Goal: Communication & Community: Answer question/provide support

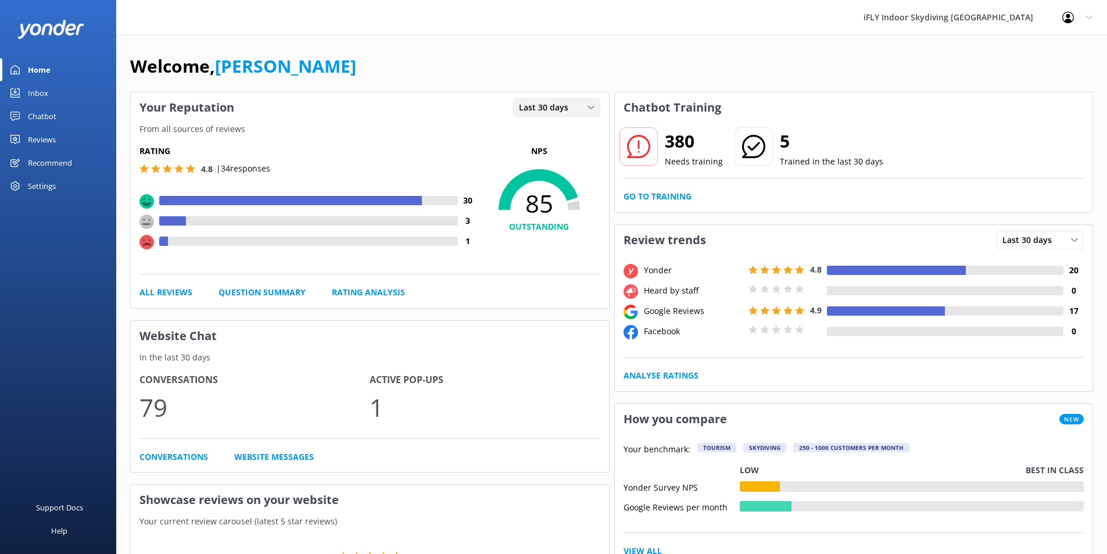
click at [520, 102] on span "Last 30 days" at bounding box center [547, 107] width 56 height 13
click at [537, 134] on div "Last 7 days" at bounding box center [538, 132] width 37 height 12
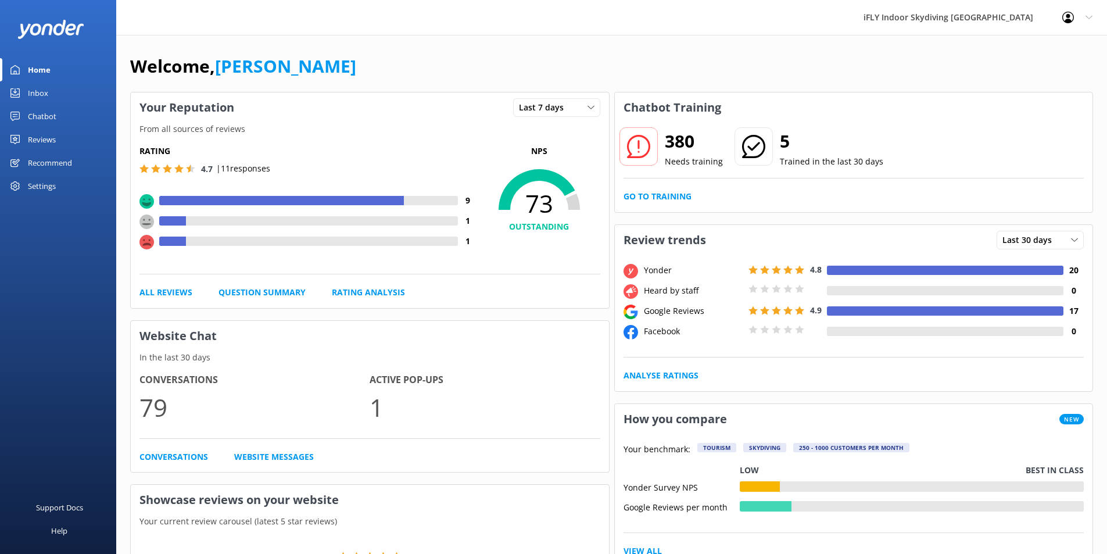
click at [175, 241] on div at bounding box center [172, 241] width 27 height 9
click at [51, 141] on div "Reviews" at bounding box center [42, 139] width 28 height 23
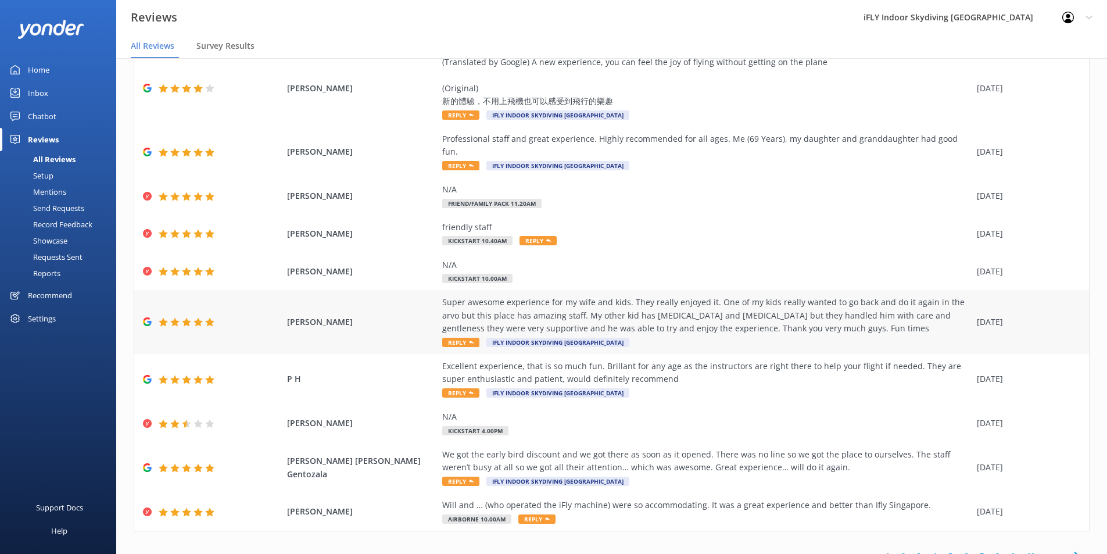
scroll to position [81, 0]
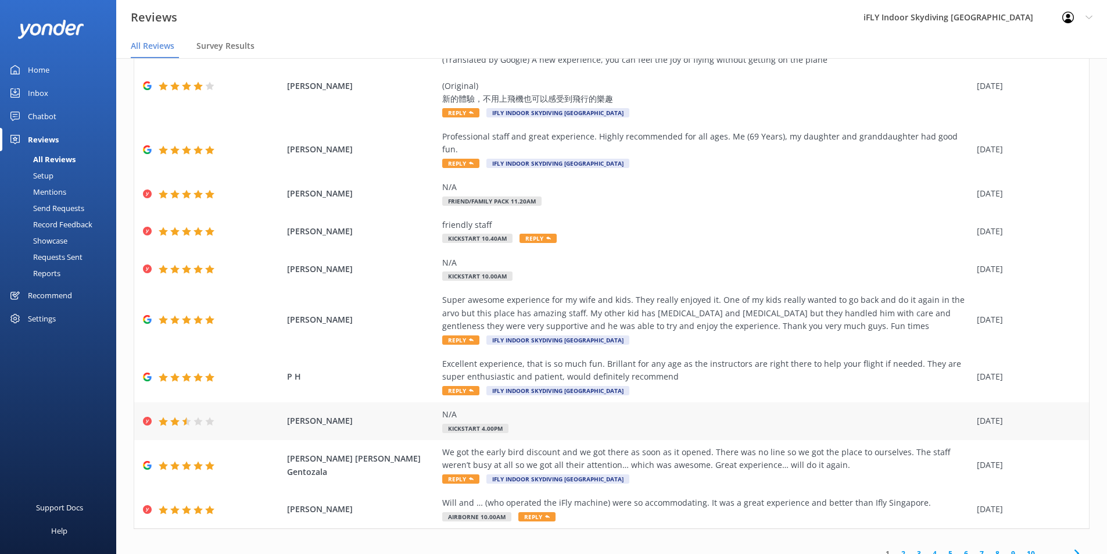
click at [171, 417] on icon at bounding box center [174, 421] width 9 height 9
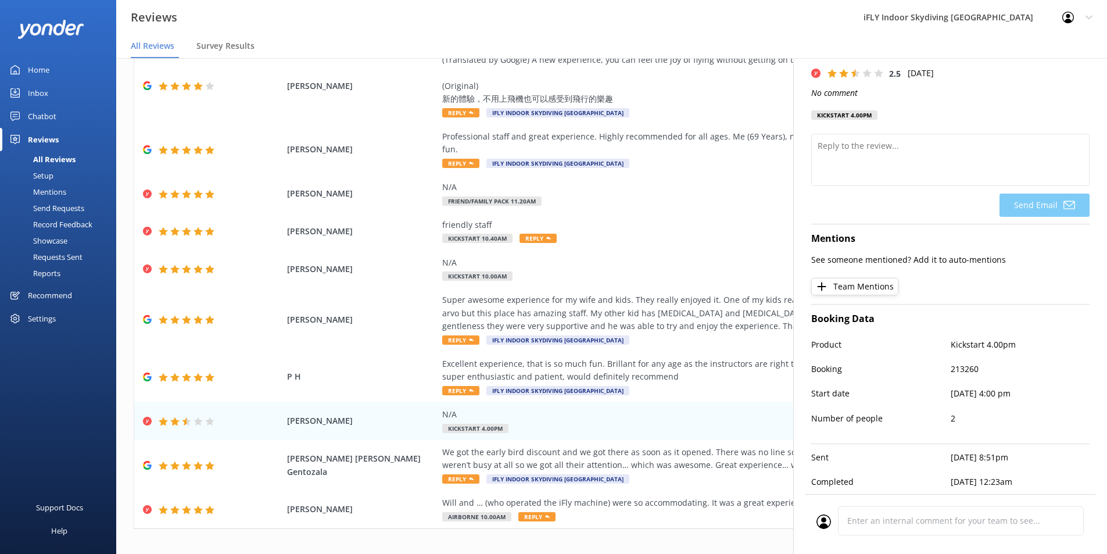
scroll to position [0, 0]
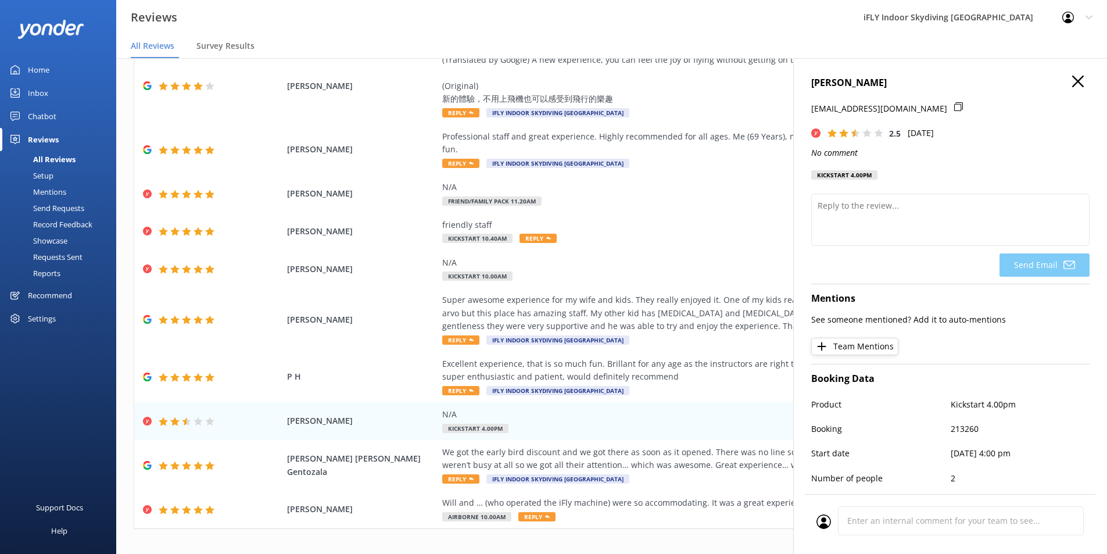
click at [1072, 84] on icon "button" at bounding box center [1078, 82] width 12 height 12
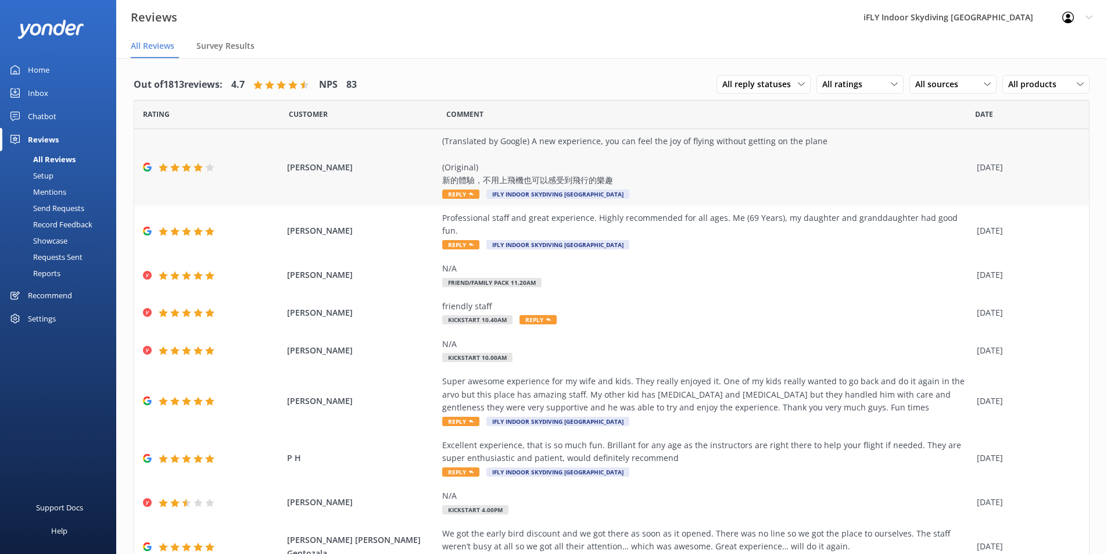
click at [563, 160] on div "(Translated by Google) A new experience, you can feel the joy of flying without…" at bounding box center [706, 161] width 529 height 52
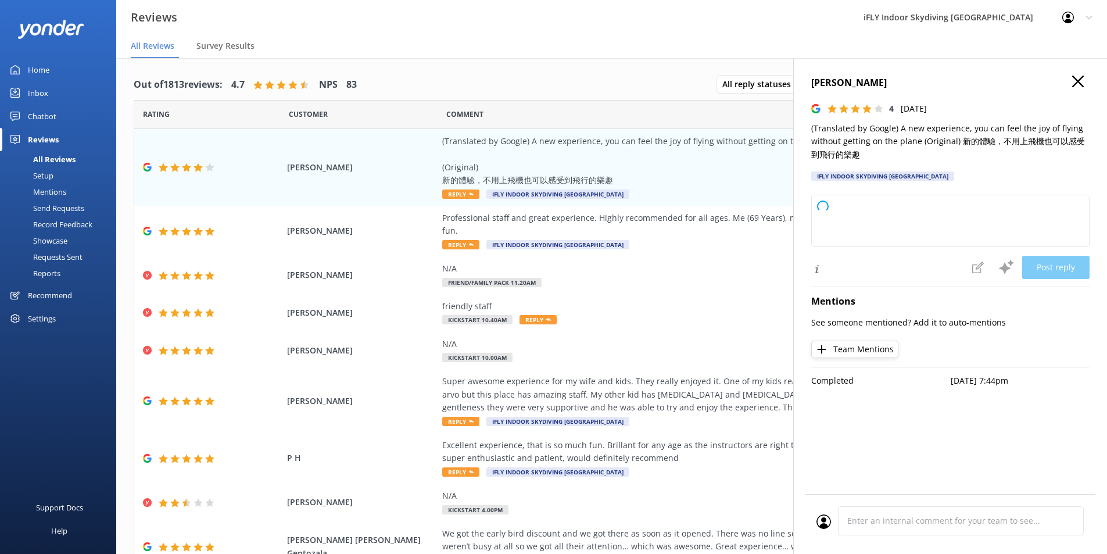
type textarea "Thank you for your kind words and for sharing your experience! We’re delighted …"
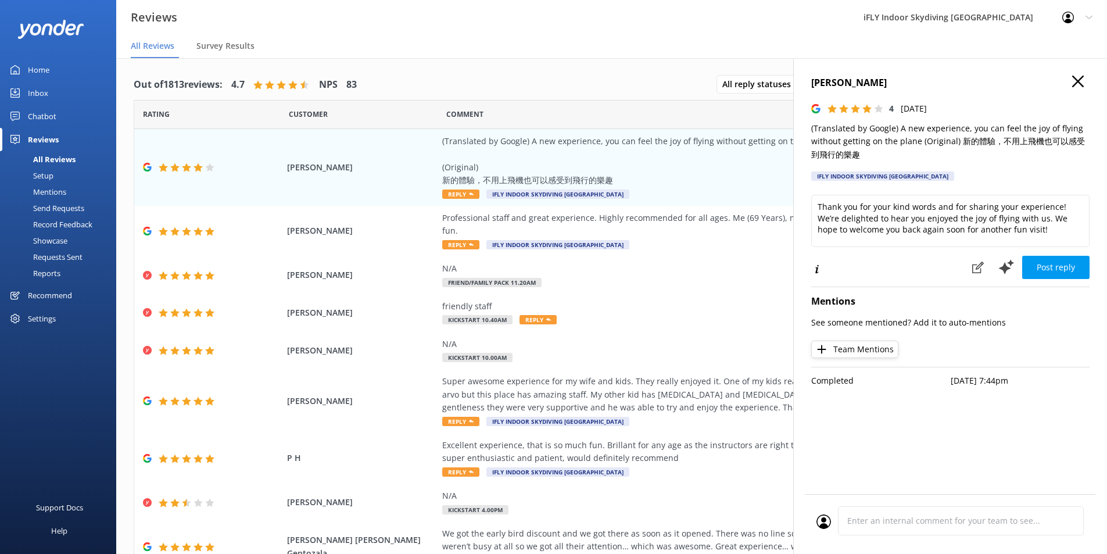
click at [1079, 78] on icon "button" at bounding box center [1078, 82] width 12 height 12
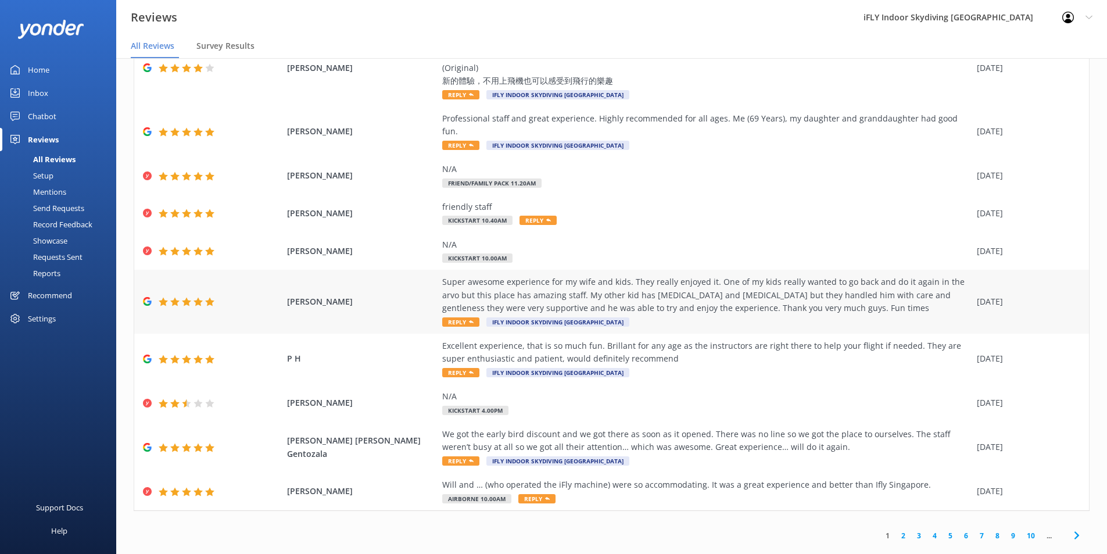
scroll to position [23, 0]
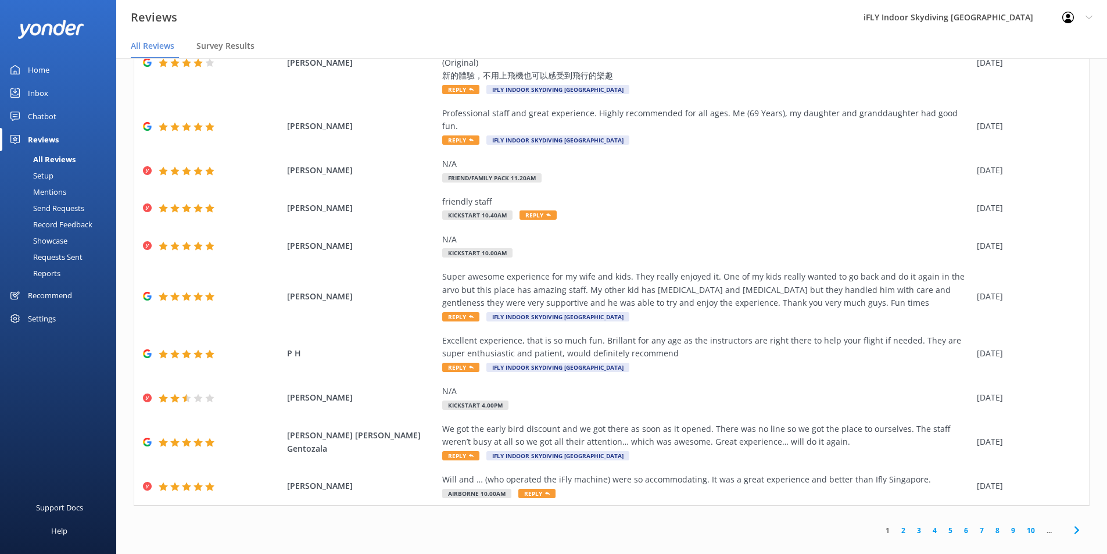
click at [1071, 523] on icon at bounding box center [1077, 530] width 14 height 14
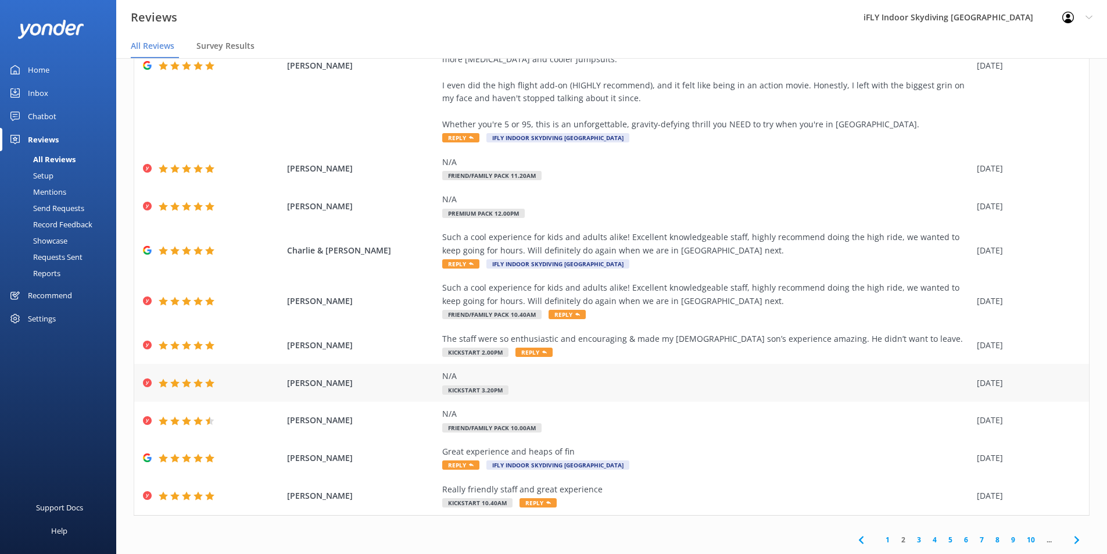
scroll to position [146, 0]
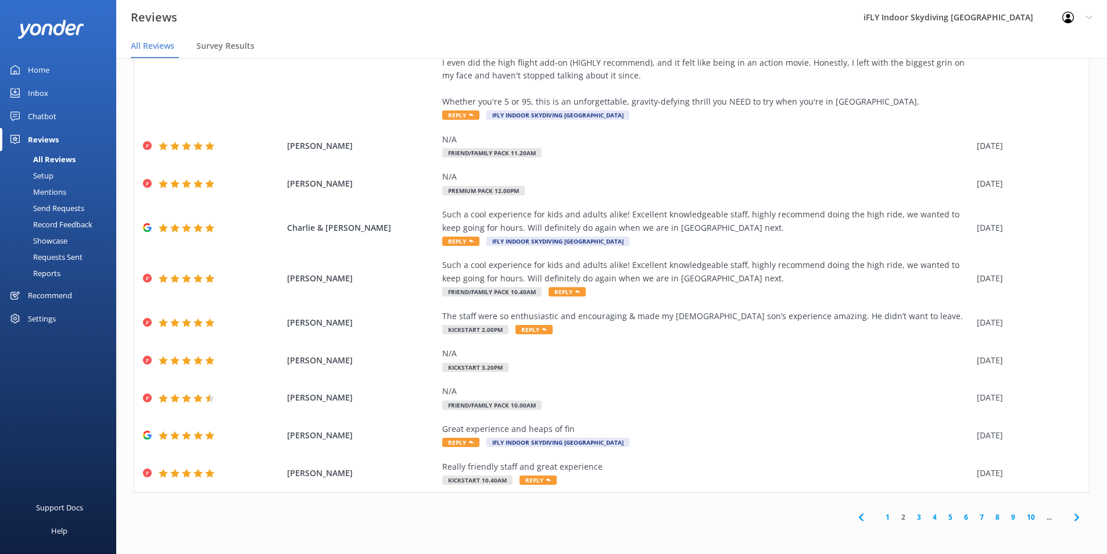
click at [854, 517] on icon at bounding box center [861, 517] width 14 height 14
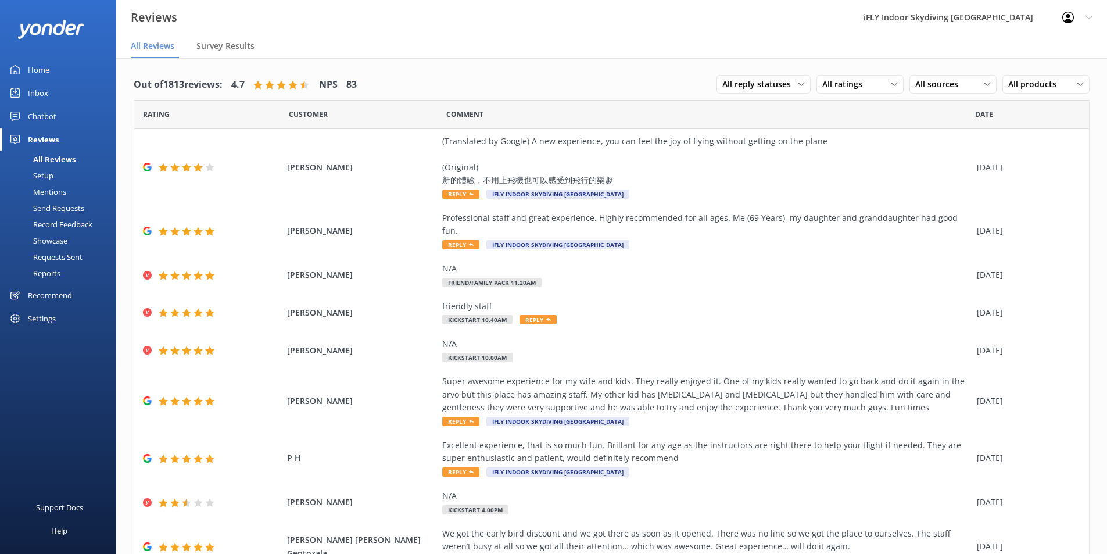
click at [296, 83] on icon at bounding box center [292, 84] width 9 height 9
click at [262, 83] on div at bounding box center [258, 84] width 10 height 9
click at [40, 69] on div "Home" at bounding box center [39, 69] width 22 height 23
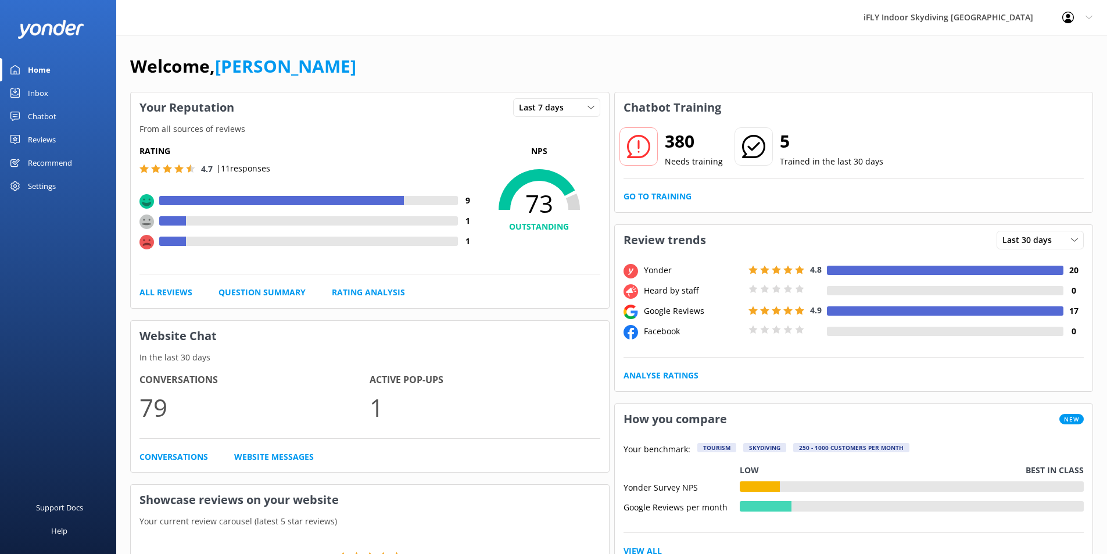
click at [149, 249] on icon at bounding box center [147, 242] width 15 height 15
click at [149, 248] on use at bounding box center [147, 242] width 15 height 15
click at [146, 243] on use at bounding box center [147, 242] width 15 height 15
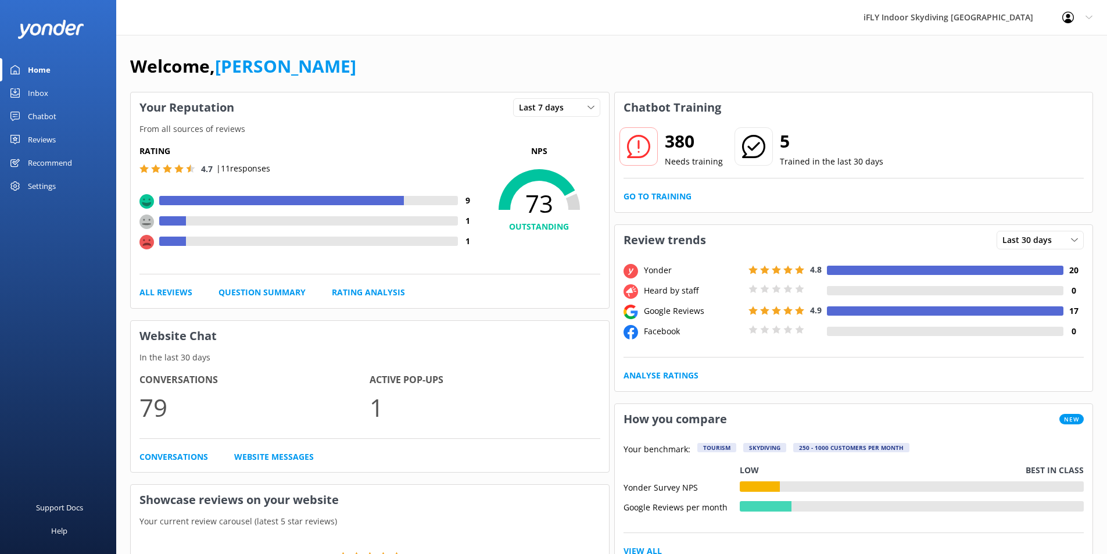
drag, startPoint x: 239, startPoint y: 161, endPoint x: 230, endPoint y: 165, distance: 10.5
click at [239, 161] on div "Rating 4.7 | 11 responses" at bounding box center [309, 160] width 339 height 31
click at [210, 172] on span "4.7" at bounding box center [207, 168] width 12 height 11
drag, startPoint x: 202, startPoint y: 164, endPoint x: 195, endPoint y: 164, distance: 7.0
click at [200, 164] on div "4.7" at bounding box center [178, 168] width 77 height 11
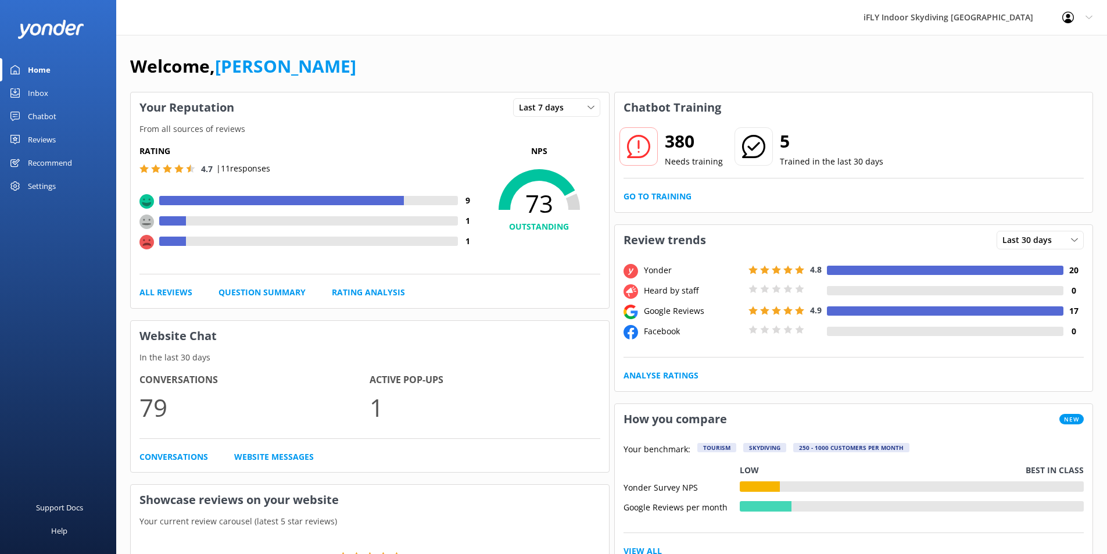
drag, startPoint x: 195, startPoint y: 164, endPoint x: 183, endPoint y: 166, distance: 13.0
click at [184, 166] on div "4.7" at bounding box center [178, 168] width 77 height 11
drag, startPoint x: 173, startPoint y: 166, endPoint x: 184, endPoint y: 163, distance: 11.0
click at [158, 166] on div "4.7" at bounding box center [178, 168] width 77 height 11
click at [543, 106] on span "Last 7 days" at bounding box center [545, 107] width 52 height 13
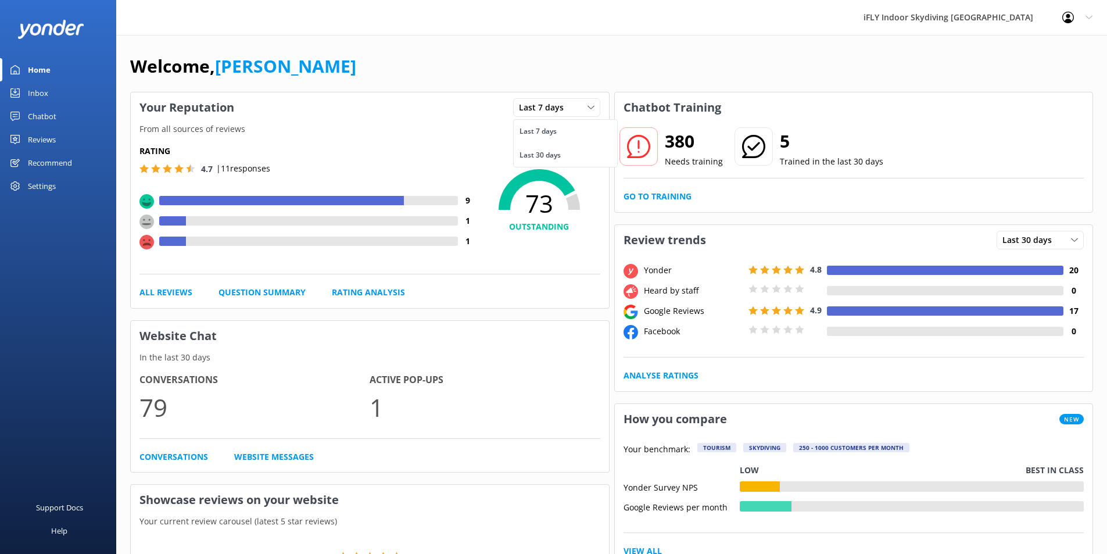
click at [553, 130] on div "Last 7 days" at bounding box center [538, 132] width 37 height 12
click at [1035, 316] on div at bounding box center [945, 310] width 237 height 9
click at [1069, 238] on div "Last 30 days" at bounding box center [1040, 240] width 81 height 13
click at [1068, 260] on link "Last 7 days" at bounding box center [1048, 263] width 103 height 23
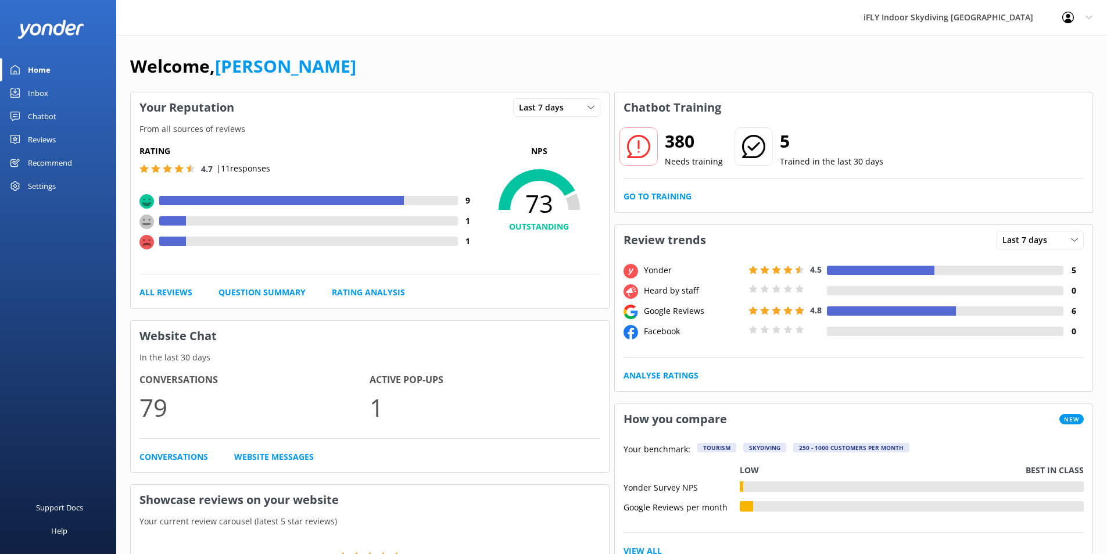
click at [860, 312] on div at bounding box center [891, 310] width 129 height 9
click at [764, 313] on use at bounding box center [764, 310] width 9 height 9
click at [786, 267] on icon at bounding box center [788, 269] width 9 height 9
click at [791, 315] on div "4.8" at bounding box center [807, 310] width 116 height 11
click at [786, 270] on use at bounding box center [788, 269] width 9 height 9
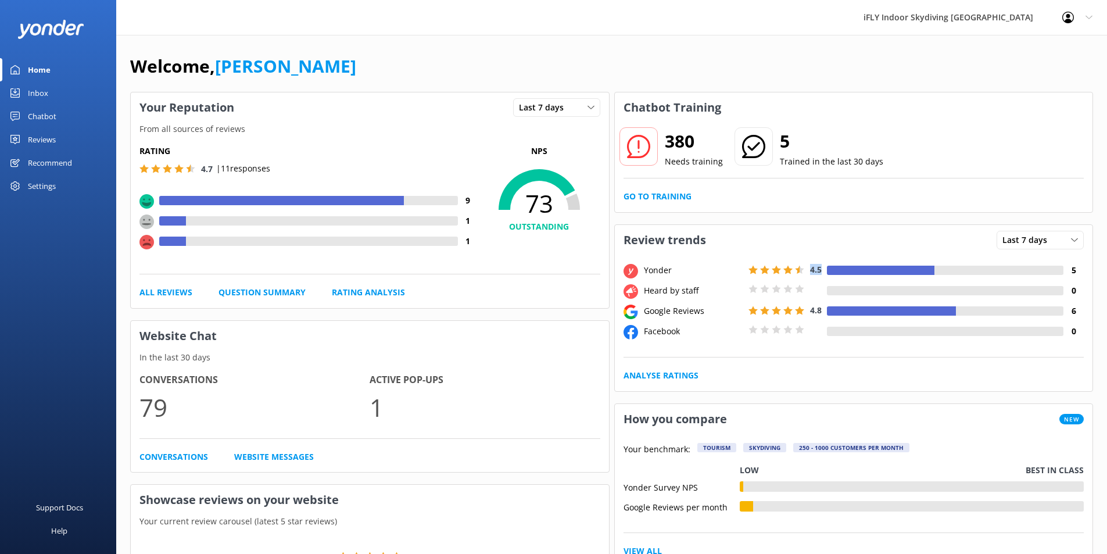
click at [786, 270] on use at bounding box center [788, 269] width 9 height 9
click at [147, 241] on use at bounding box center [147, 242] width 15 height 15
click at [237, 295] on link "Question Summary" at bounding box center [262, 292] width 87 height 13
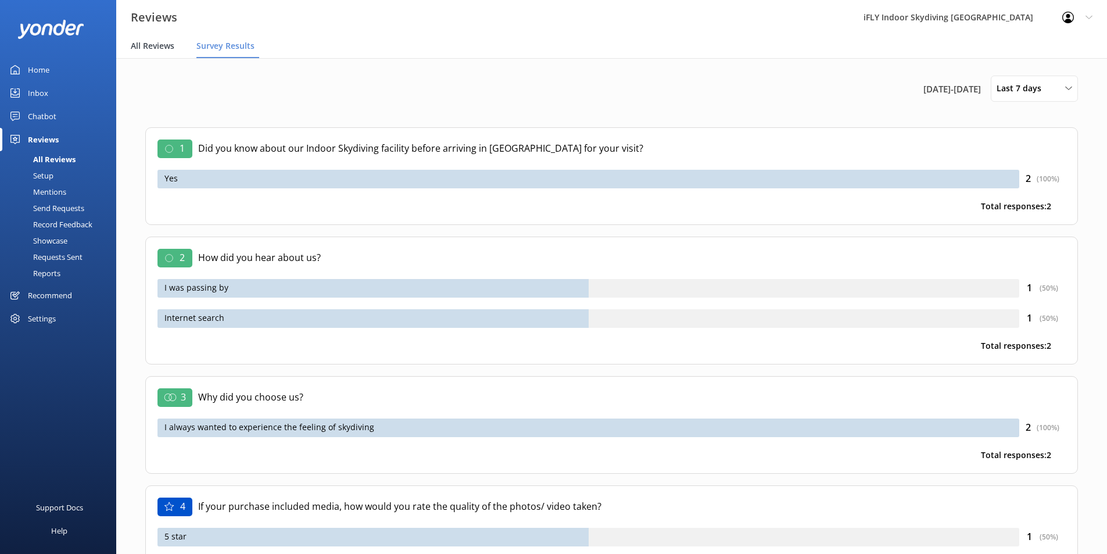
click at [144, 45] on span "All Reviews" at bounding box center [153, 46] width 44 height 12
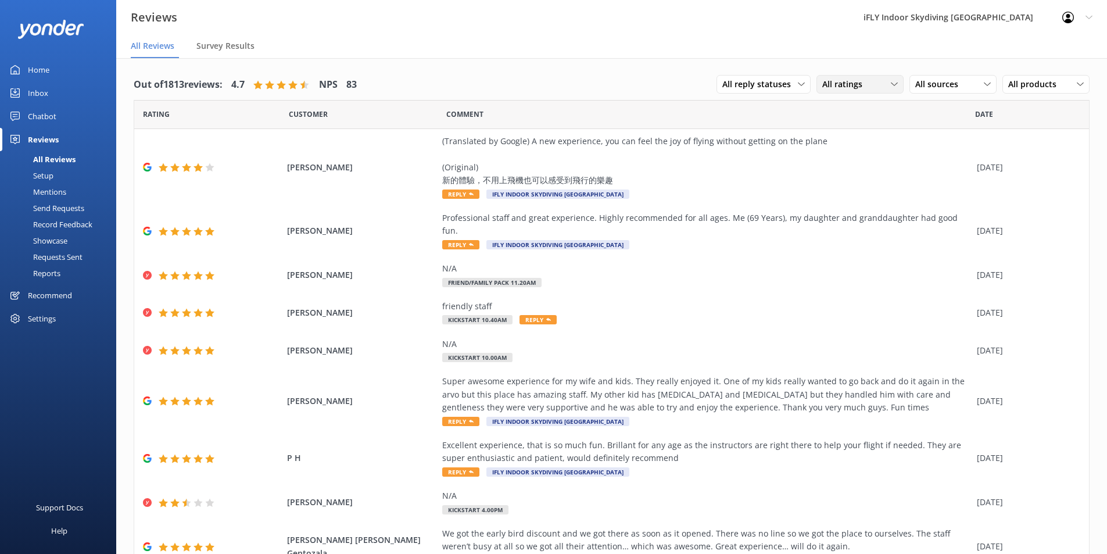
click at [867, 81] on div "All ratings" at bounding box center [860, 84] width 81 height 13
click at [882, 181] on link "Detractors" at bounding box center [868, 178] width 103 height 23
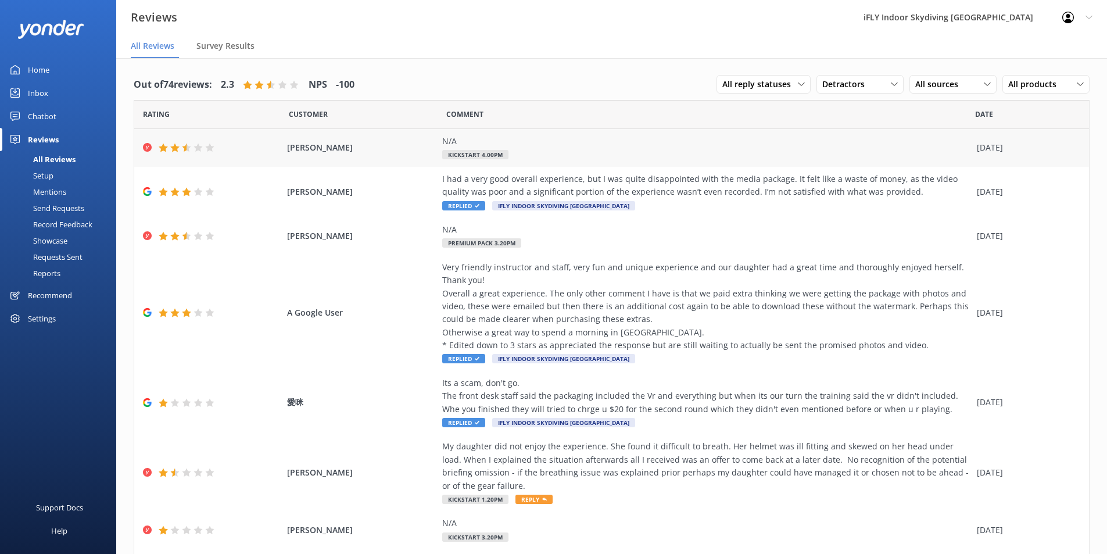
click at [982, 144] on div "[DATE]" at bounding box center [1026, 147] width 98 height 13
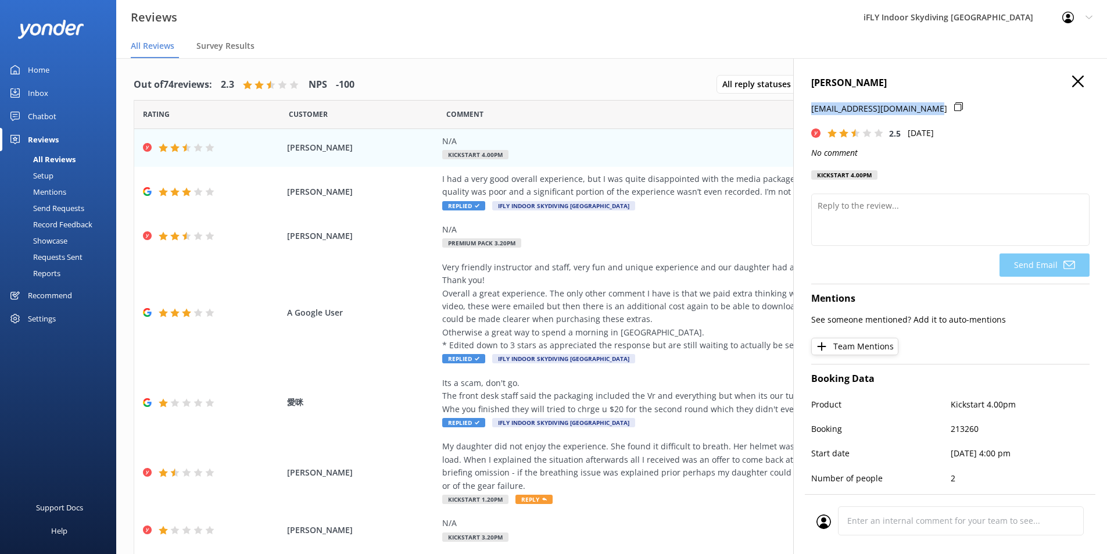
drag, startPoint x: 811, startPoint y: 110, endPoint x: 929, endPoint y: 103, distance: 118.2
click at [929, 103] on p "[EMAIL_ADDRESS][DOMAIN_NAME]" at bounding box center [879, 108] width 136 height 13
copy p "[EMAIL_ADDRESS][DOMAIN_NAME]"
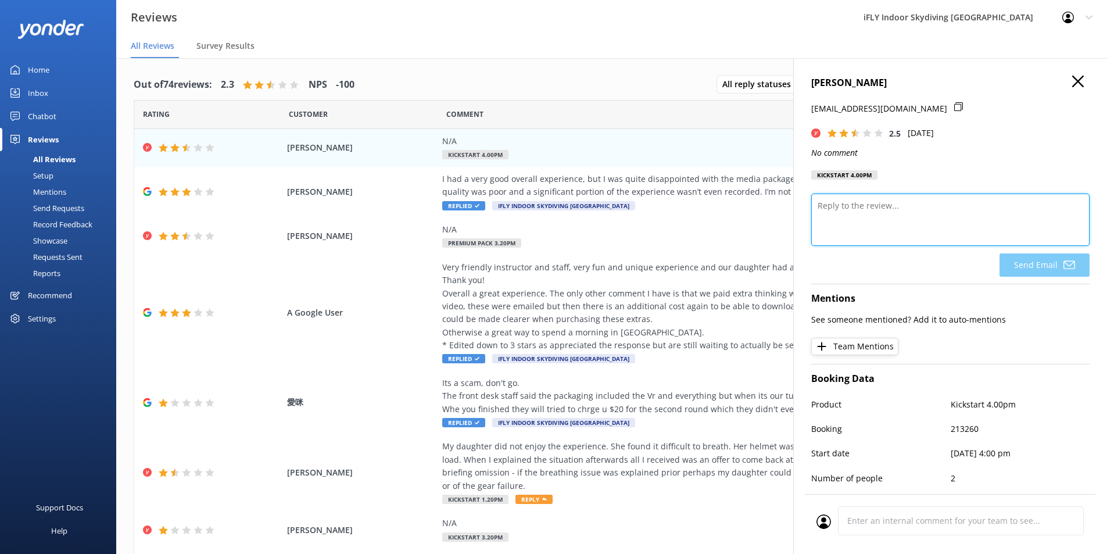
click at [897, 220] on textarea at bounding box center [950, 220] width 278 height 52
click at [980, 212] on textarea at bounding box center [950, 220] width 278 height 52
paste textarea "Hi there, Thank you for taking the time to leave us a review. We’re sorry to se…"
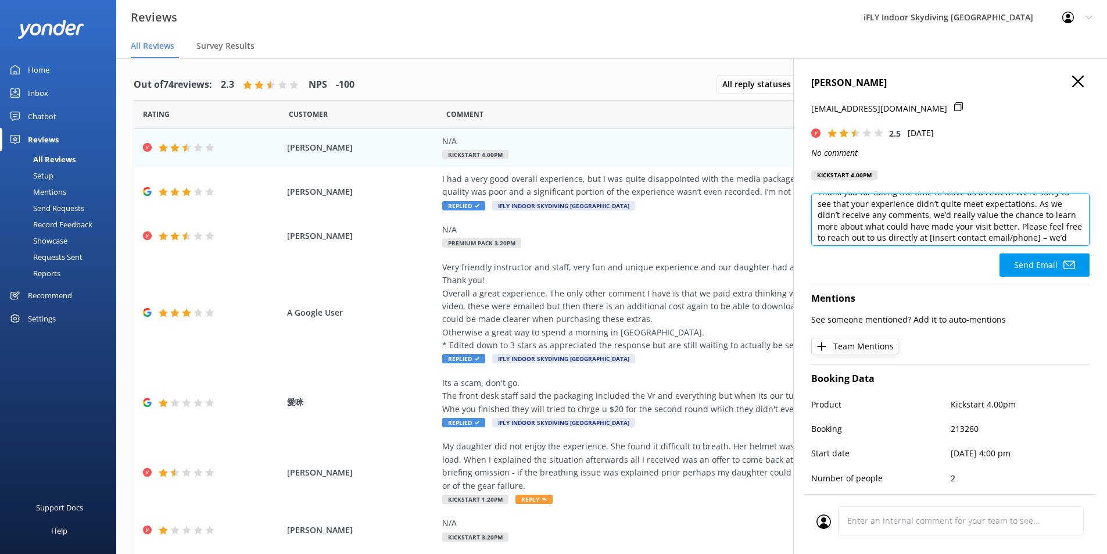
scroll to position [48, 0]
drag, startPoint x: 960, startPoint y: 217, endPoint x: 871, endPoint y: 232, distance: 90.1
click at [871, 232] on textarea "Hi there, Thank you for taking the time to leave us a review. We’re sorry to se…" at bounding box center [950, 220] width 278 height 52
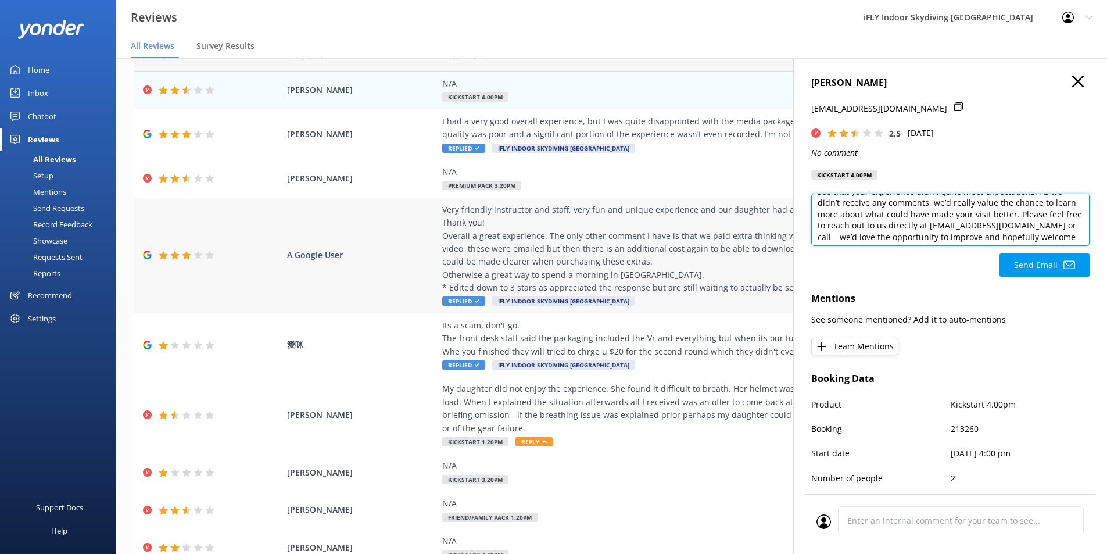
scroll to position [146, 0]
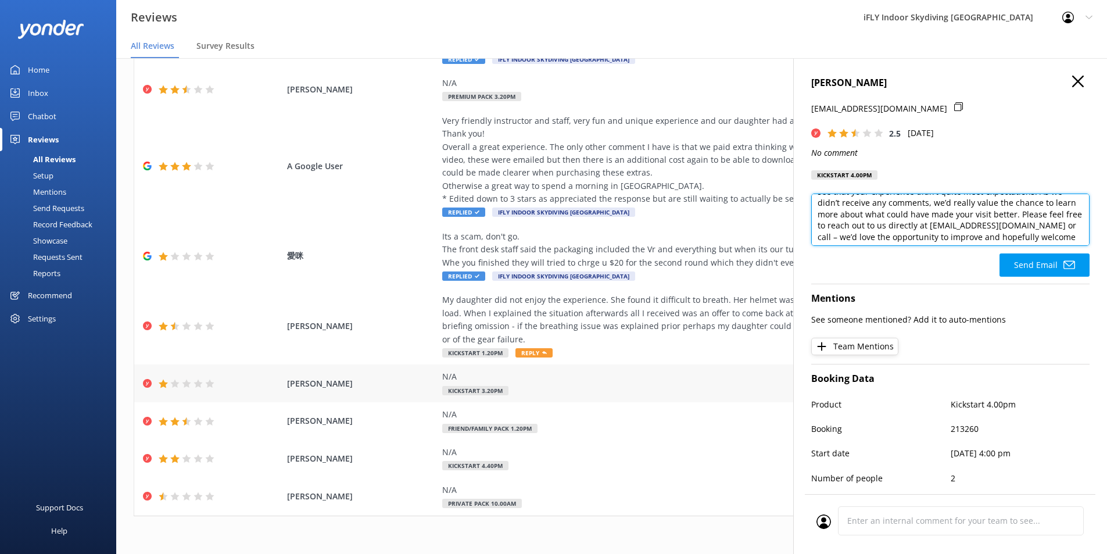
type textarea "Hi there, Thank you for taking the time to leave us a review. We’re sorry to se…"
click at [580, 380] on div "N/A" at bounding box center [706, 376] width 529 height 13
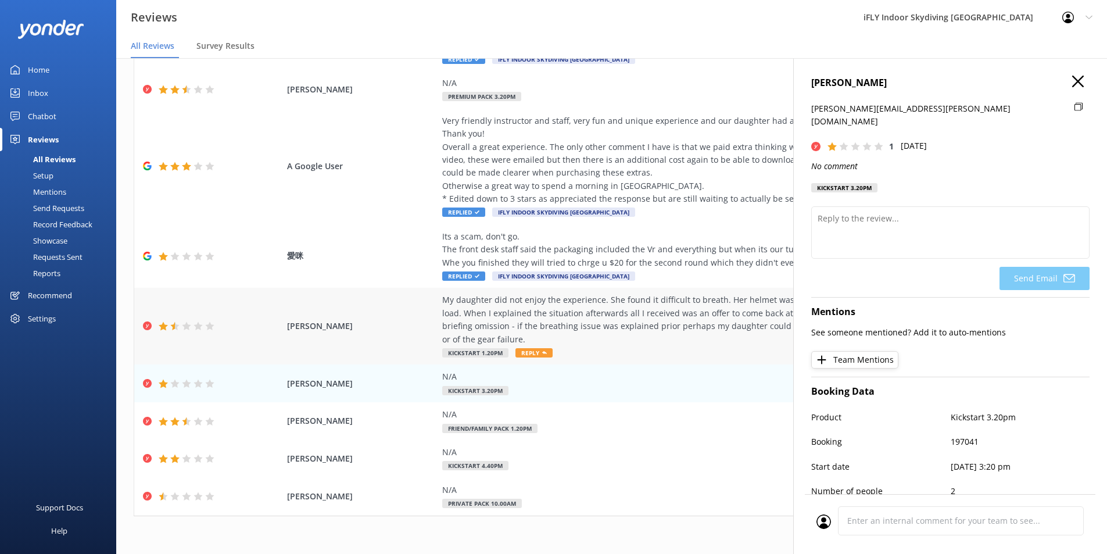
scroll to position [0, 0]
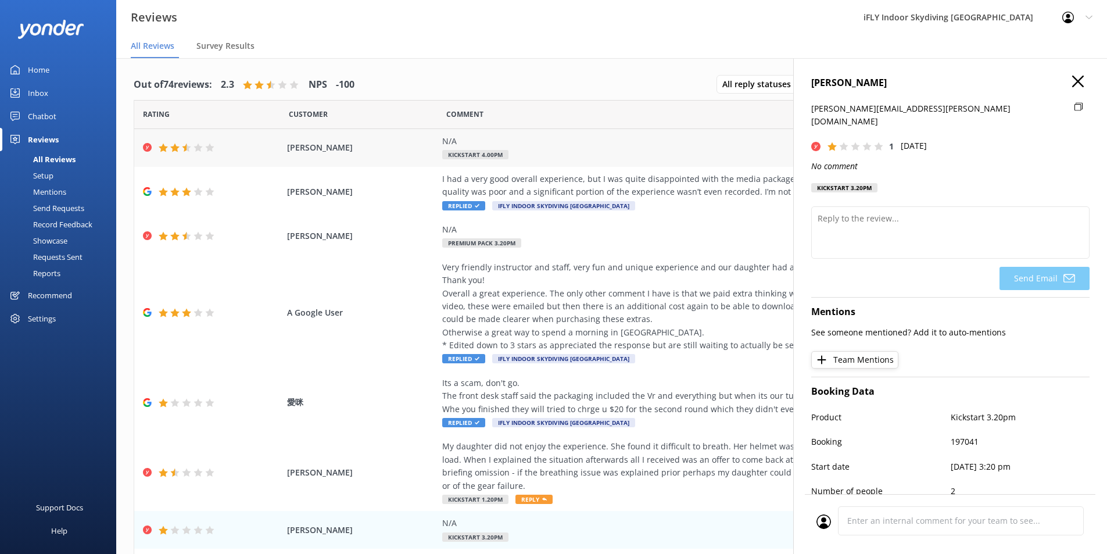
click at [628, 146] on div "N/A" at bounding box center [706, 141] width 529 height 13
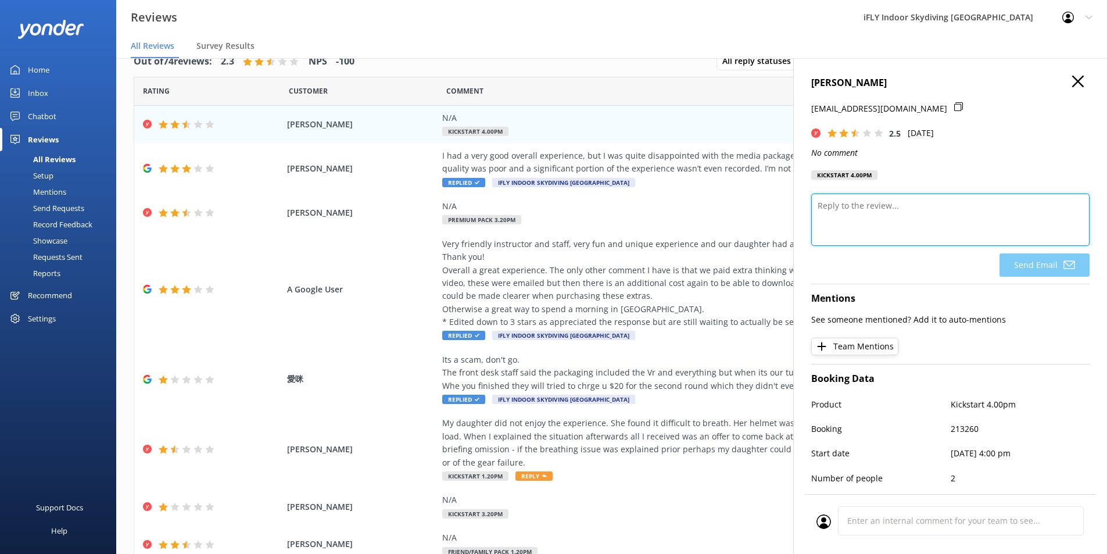
click at [953, 217] on textarea at bounding box center [950, 220] width 278 height 52
drag, startPoint x: 857, startPoint y: 82, endPoint x: 809, endPoint y: 81, distance: 47.7
click at [809, 81] on div "[PERSON_NAME] [EMAIL_ADDRESS][DOMAIN_NAME] 2.5 [DATE] No comment Kickstart 4.00…" at bounding box center [950, 335] width 314 height 554
copy h4 "[PERSON_NAME]"
click at [954, 103] on div at bounding box center [962, 114] width 16 height 24
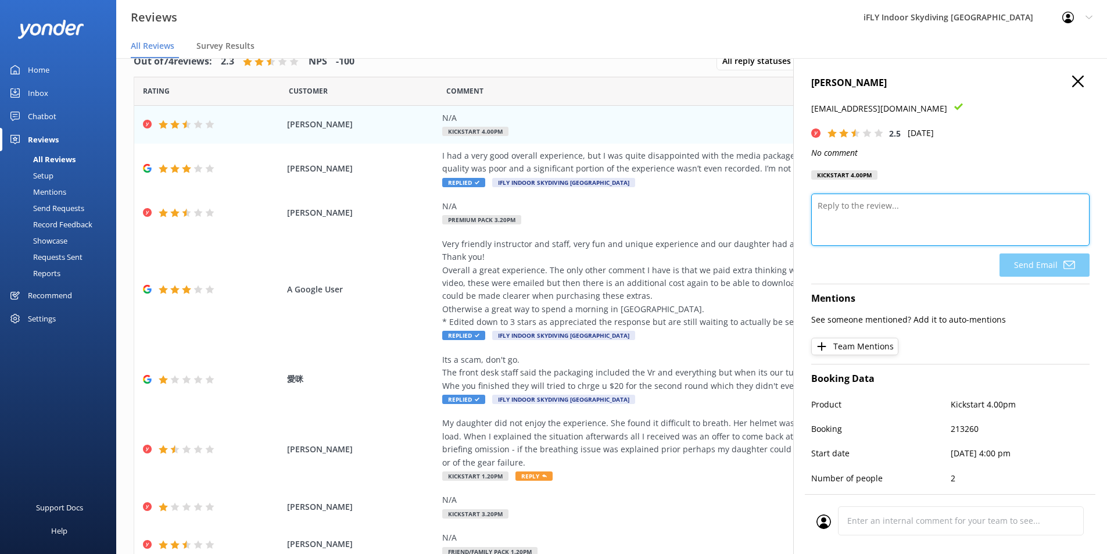
click at [848, 212] on textarea at bounding box center [950, 220] width 278 height 52
paste textarea "Hi [PERSON_NAME], Thank you for taking the time to leave us a review. We’re sor…"
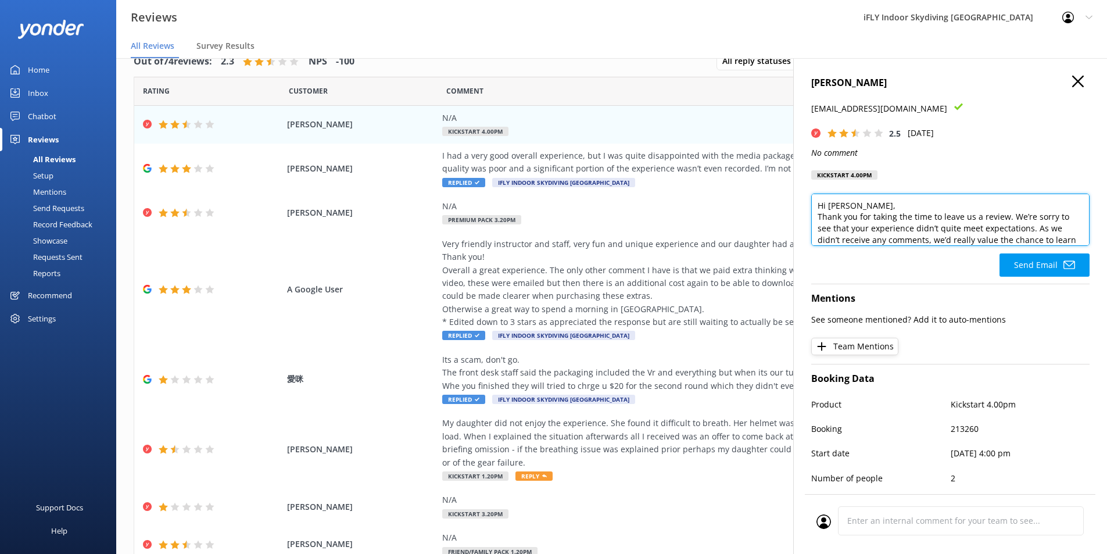
click at [881, 207] on textarea "Hi [PERSON_NAME], Thank you for taking the time to leave us a review. We’re sor…" at bounding box center [950, 220] width 278 height 52
type textarea "Hi [PERSON_NAME], Thank you for taking the time to leave us a review. We’re sor…"
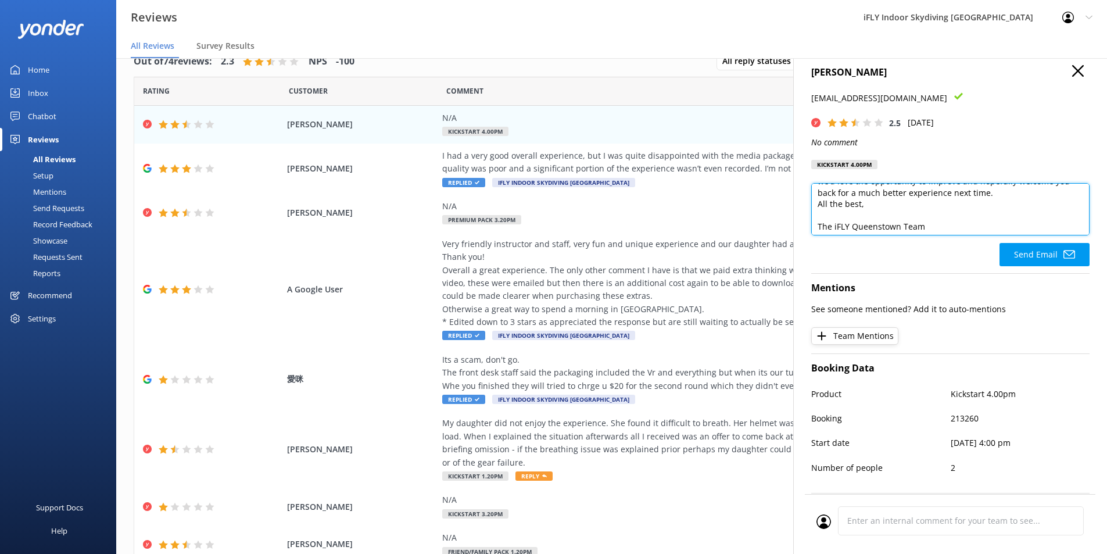
scroll to position [108, 0]
click at [1031, 255] on button "Send Email" at bounding box center [1045, 254] width 90 height 23
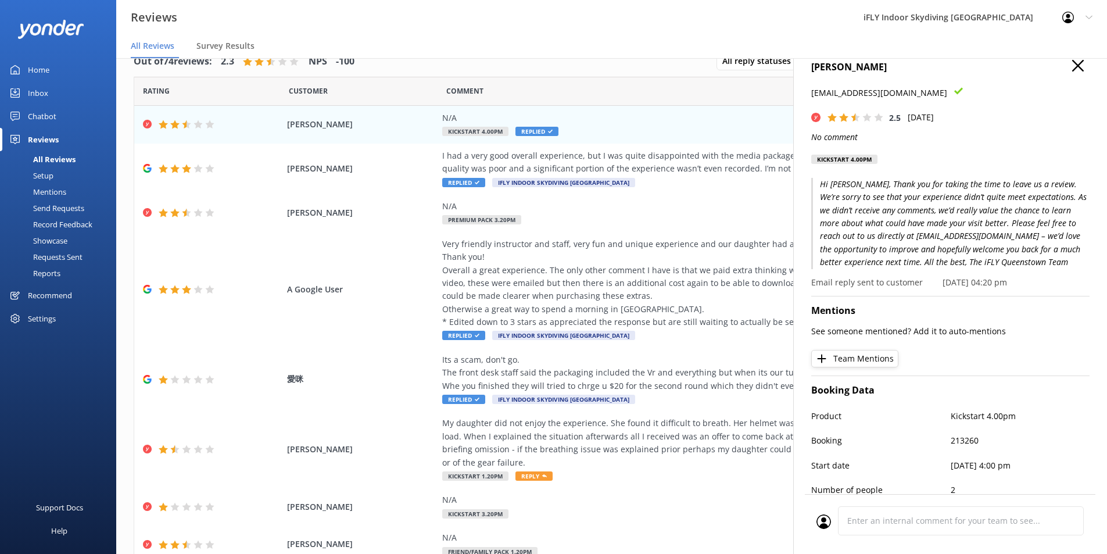
scroll to position [0, 0]
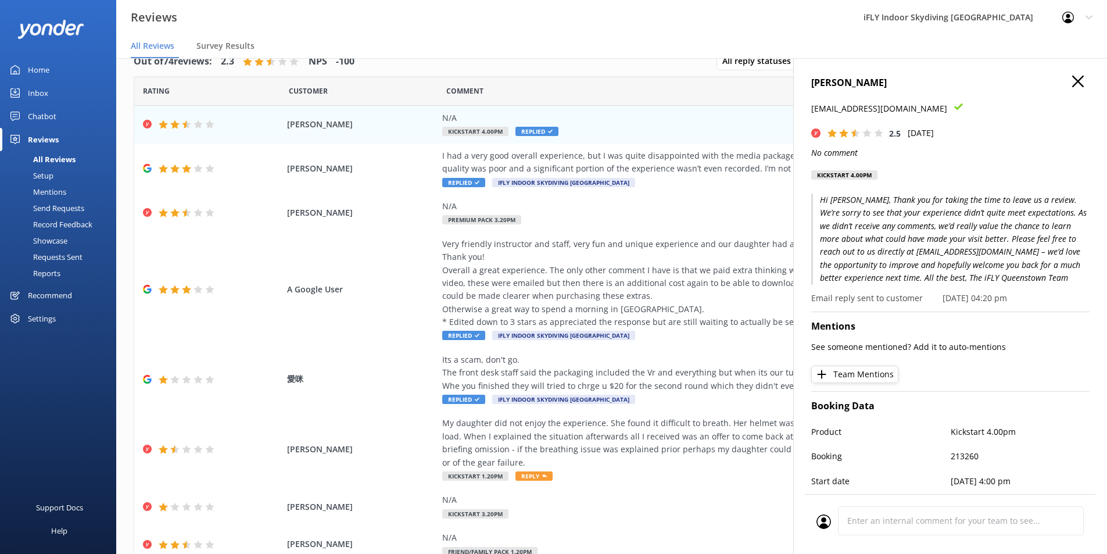
click at [1072, 84] on use "button" at bounding box center [1078, 82] width 12 height 12
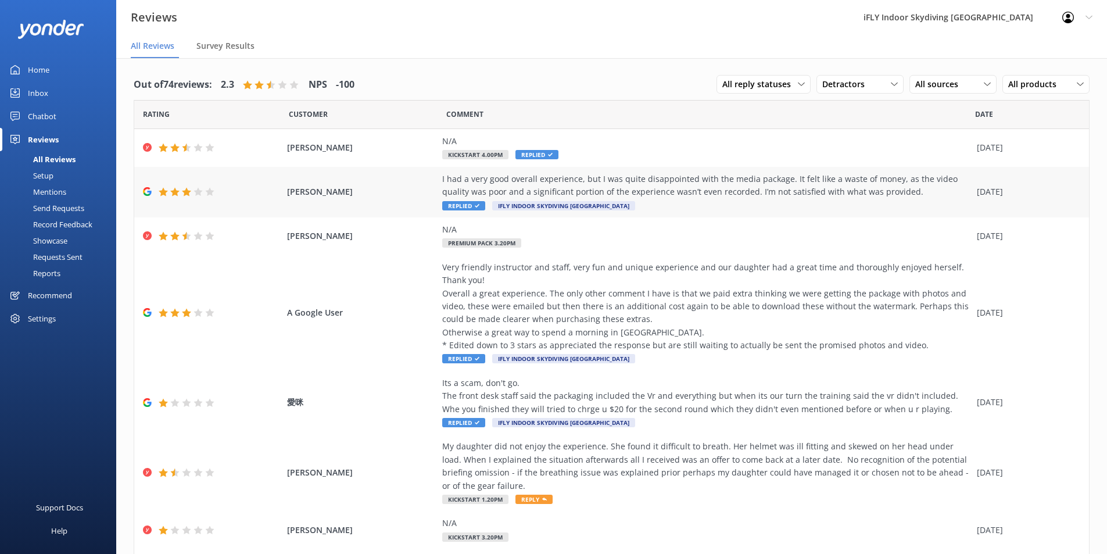
click at [171, 194] on icon at bounding box center [174, 191] width 9 height 9
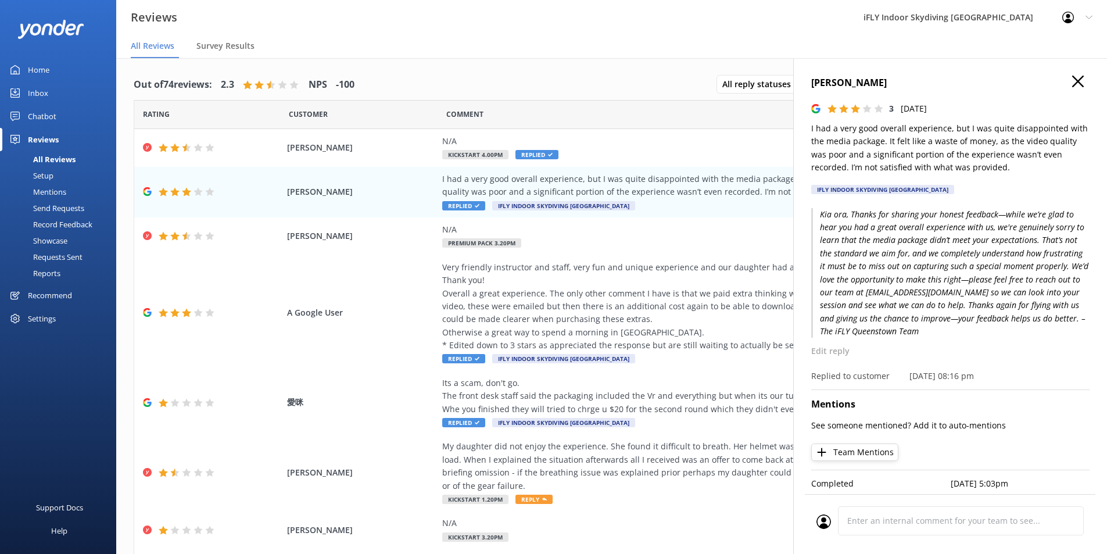
click at [1072, 81] on icon "button" at bounding box center [1078, 82] width 12 height 12
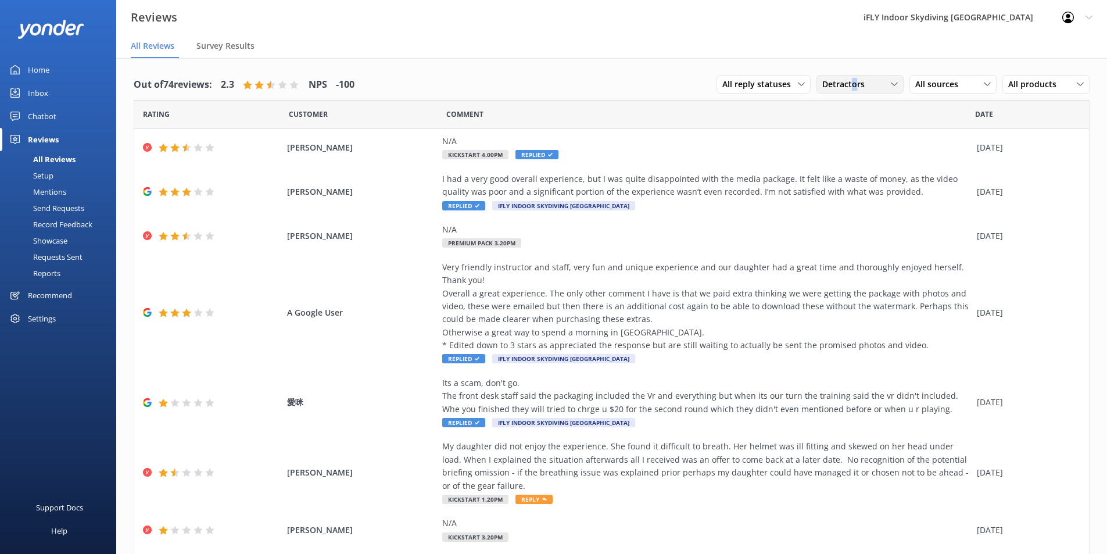
click at [843, 86] on span "Detractors" at bounding box center [847, 84] width 49 height 13
click at [846, 134] on div "Promoters" at bounding box center [860, 132] width 52 height 12
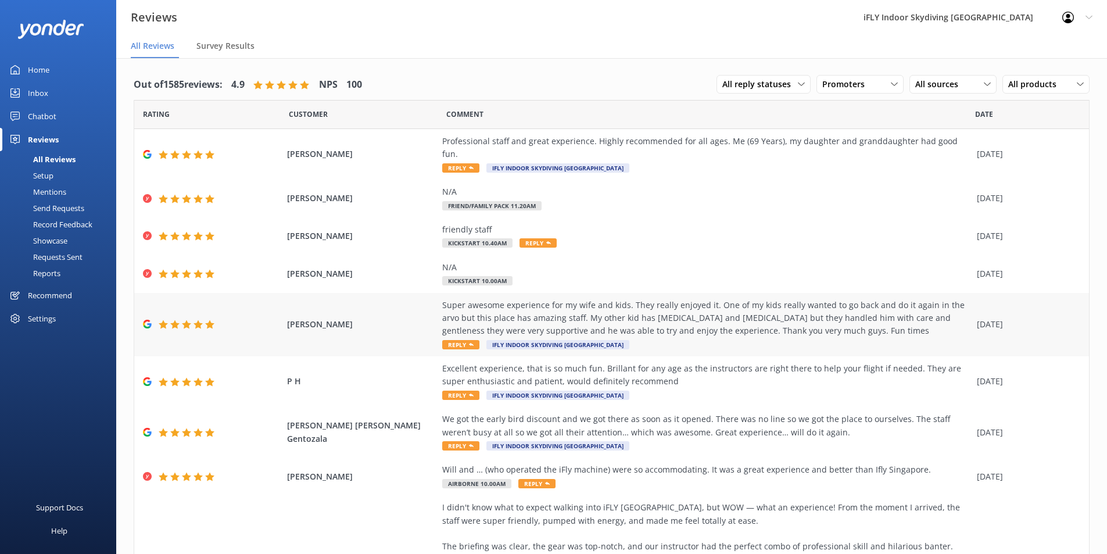
click at [824, 322] on div "Super awesome experience for my wife and kids. They really enjoyed it. One of m…" at bounding box center [706, 318] width 529 height 39
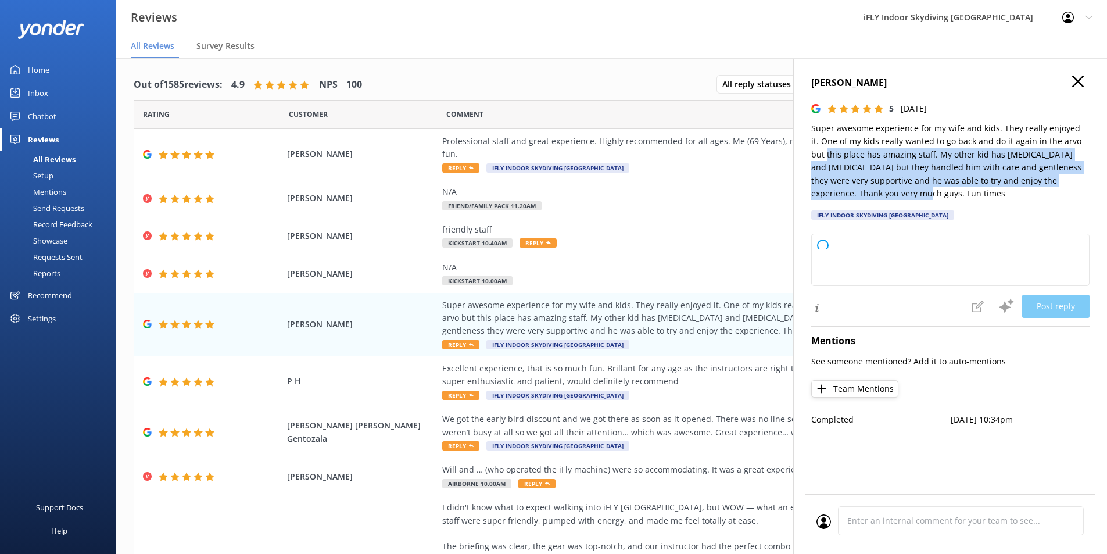
type textarea "Thank you so much for your wonderful feedback! We're thrilled to hear your fami…"
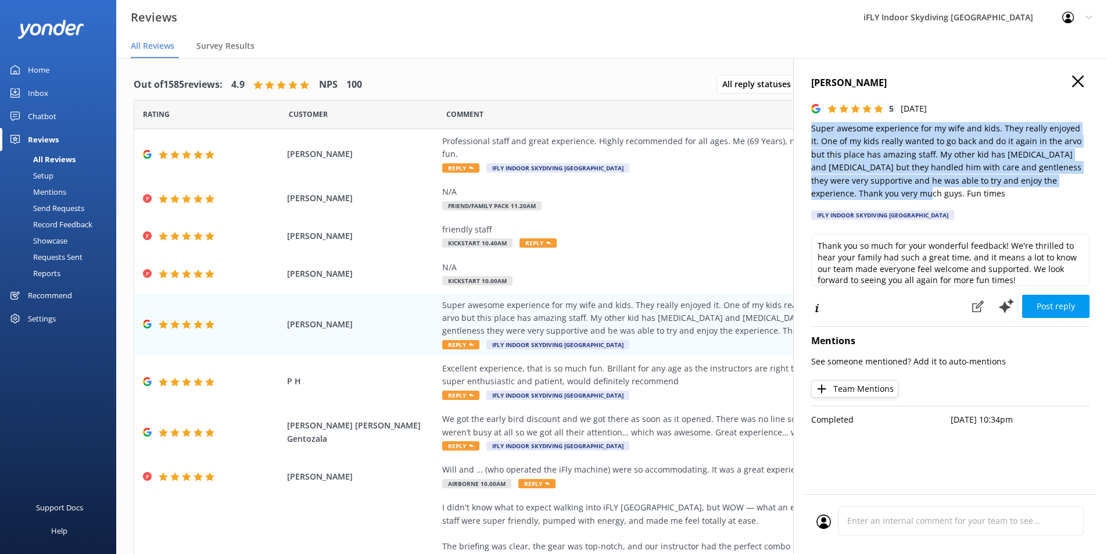
drag, startPoint x: 853, startPoint y: 199, endPoint x: 806, endPoint y: 117, distance: 95.3
click at [806, 117] on div "[PERSON_NAME] 5 [DATE] Super awesome experience for my wife and kids. They real…" at bounding box center [950, 335] width 314 height 554
copy p "Super awesome experience for my wife and kids. They really enjoyed it. One of m…"
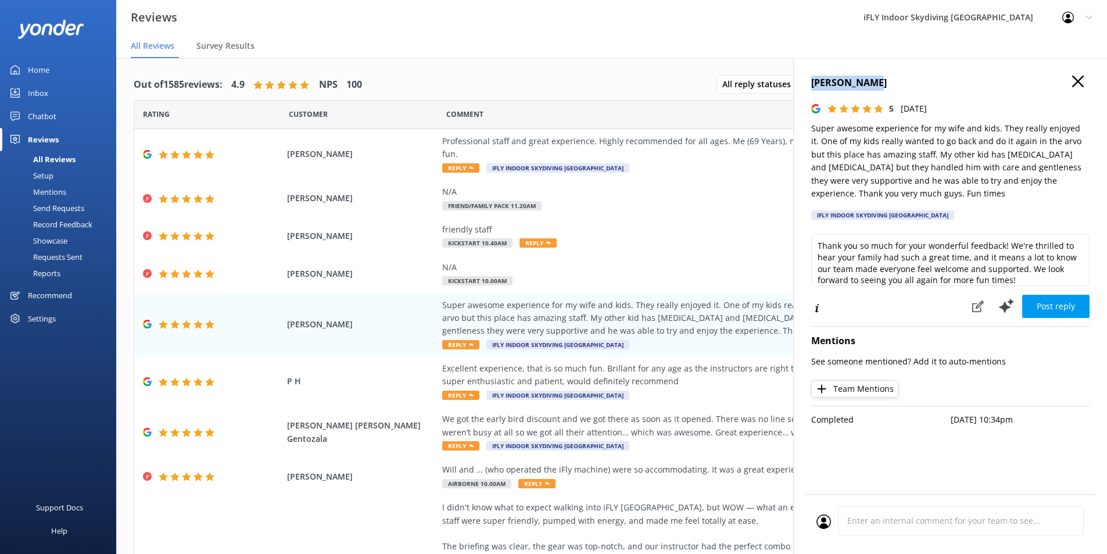
drag, startPoint x: 893, startPoint y: 84, endPoint x: 807, endPoint y: 85, distance: 85.5
click at [807, 85] on div "[PERSON_NAME] 5 [DATE] Super awesome experience for my wife and kids. They real…" at bounding box center [950, 335] width 314 height 554
copy h4 "[PERSON_NAME]"
click at [836, 81] on h4 "[PERSON_NAME]" at bounding box center [950, 83] width 278 height 15
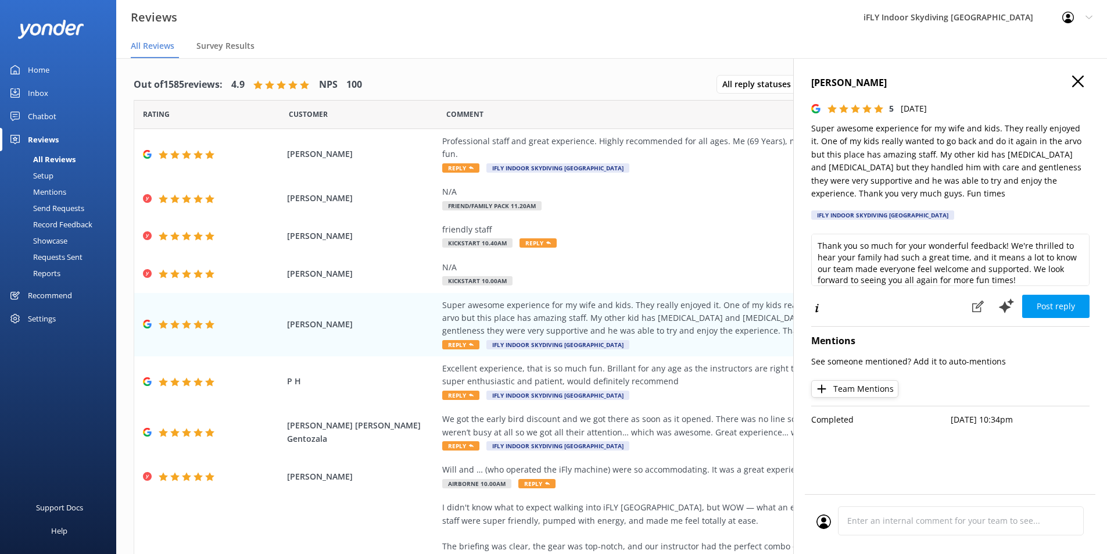
click at [836, 106] on icon at bounding box center [832, 108] width 9 height 9
click at [815, 108] on use at bounding box center [815, 108] width 9 height 9
click at [814, 108] on use at bounding box center [815, 108] width 9 height 9
click at [151, 150] on use at bounding box center [147, 154] width 9 height 9
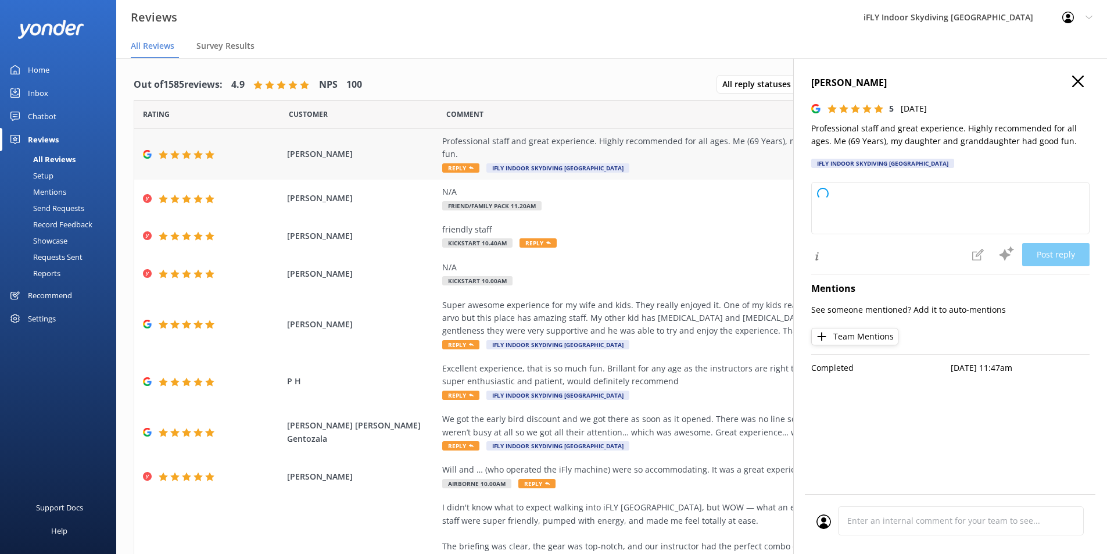
type textarea "Thank you so much for your wonderful review! We're delighted to hear that you a…"
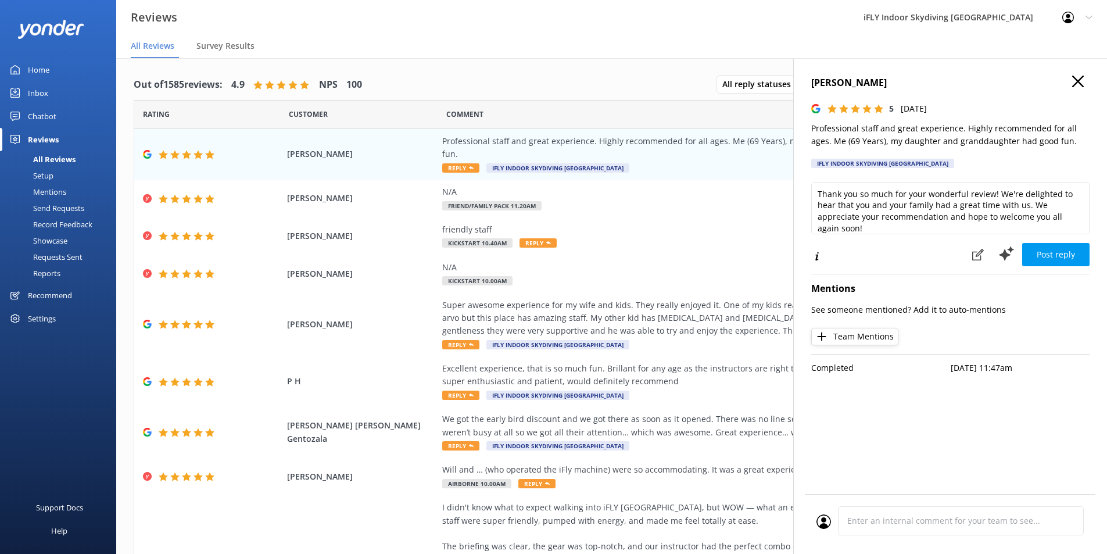
drag, startPoint x: 143, startPoint y: 146, endPoint x: 556, endPoint y: 67, distance: 420.3
click at [556, 67] on div "Out of 1585 reviews: 4.9 NPS 100 All reply statuses All reply statuses Needs a …" at bounding box center [611, 404] width 991 height 693
drag, startPoint x: 657, startPoint y: 302, endPoint x: 632, endPoint y: 306, distance: 25.2
click at [584, 319] on div "Super awesome experience for my wife and kids. They really enjoyed it. One of m…" at bounding box center [706, 318] width 529 height 39
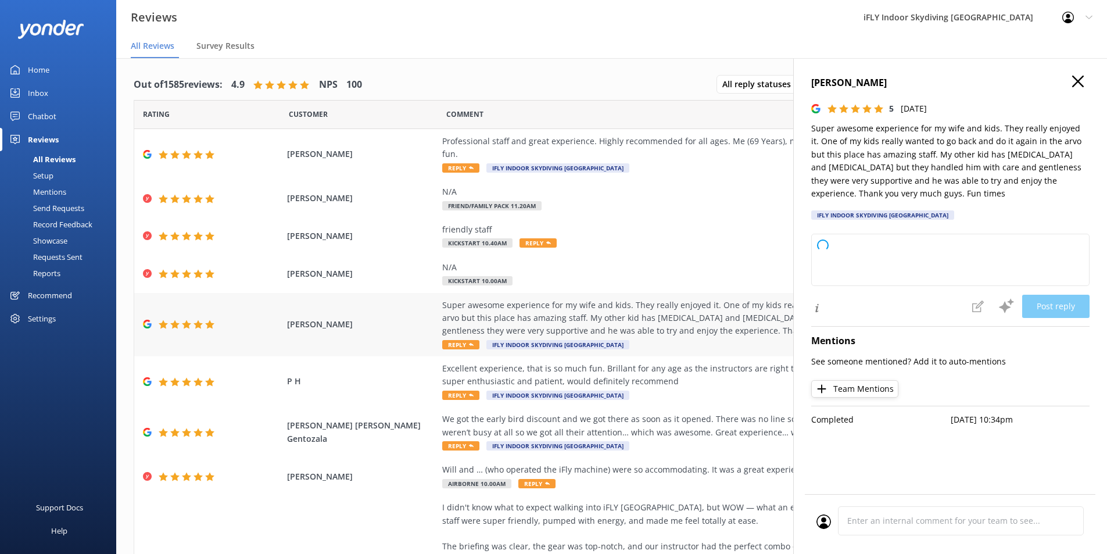
click at [667, 322] on div "Super awesome experience for my wife and kids. They really enjoyed it. One of m…" at bounding box center [706, 318] width 529 height 39
type textarea "Thank you so much for your wonderful feedback! We’re thrilled to hear your fami…"
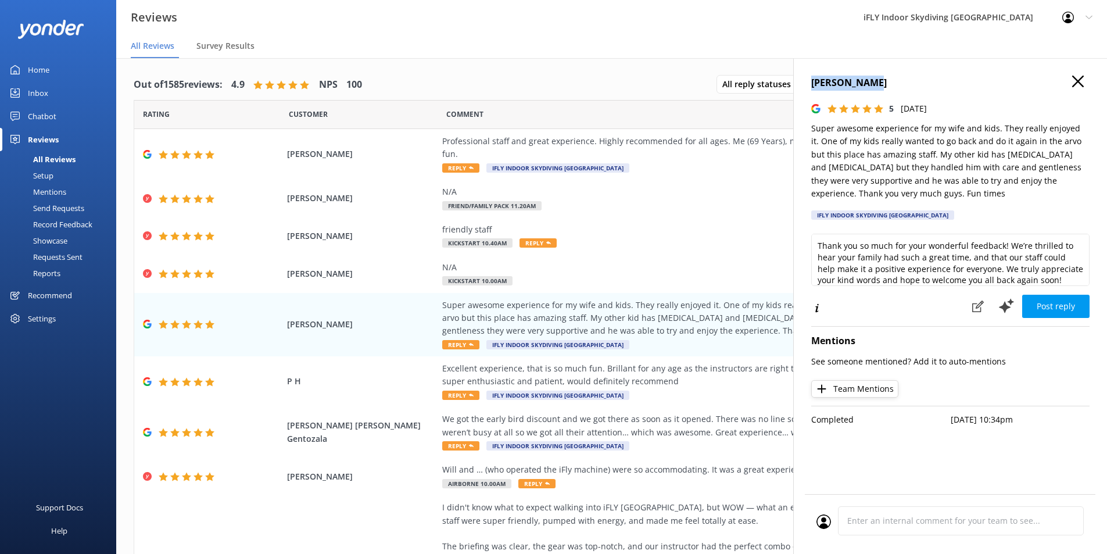
drag, startPoint x: 892, startPoint y: 79, endPoint x: 808, endPoint y: 83, distance: 83.8
click at [808, 83] on div "[PERSON_NAME] 5 [DATE] Super awesome experience for my wife and kids. They real…" at bounding box center [950, 335] width 314 height 554
copy h4 "[PERSON_NAME]"
click at [677, 146] on div "Professional staff and great experience. Highly recommended for all ages. Me (6…" at bounding box center [706, 148] width 529 height 26
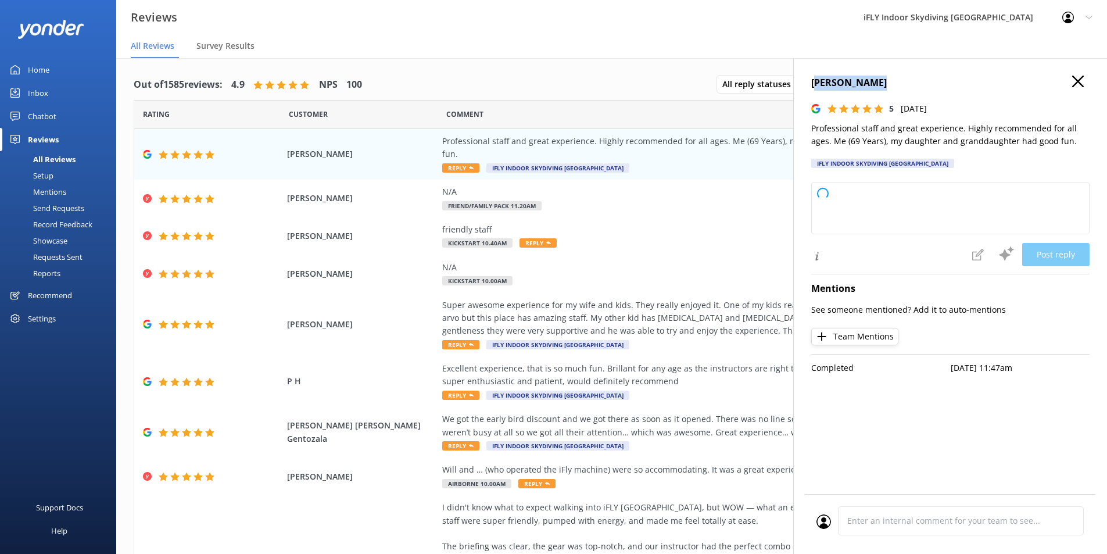
type textarea "Thank you so much for your wonderful review! We're delighted to hear that you a…"
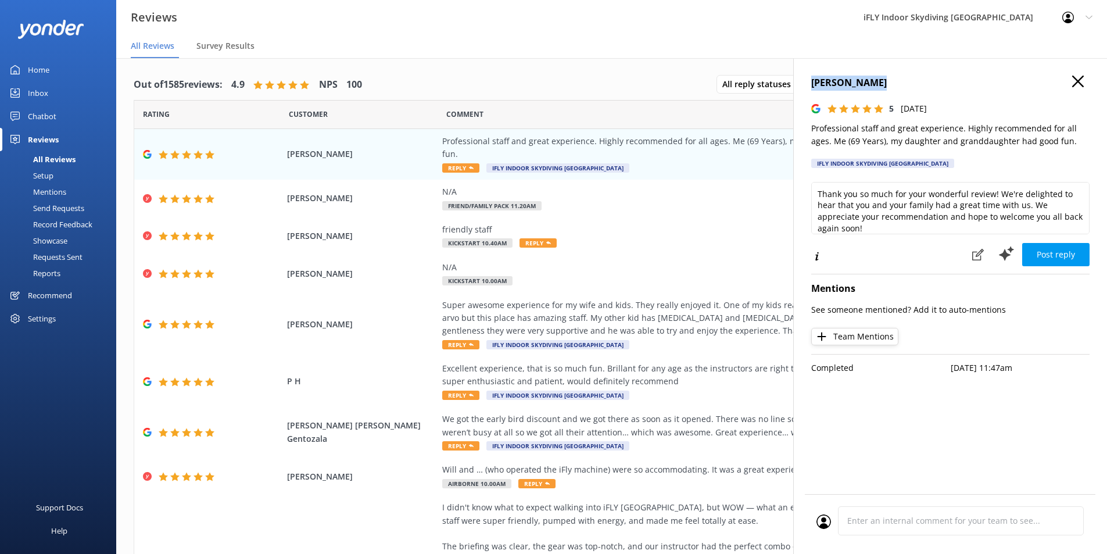
drag, startPoint x: 856, startPoint y: 84, endPoint x: 810, endPoint y: 85, distance: 46.0
click at [810, 85] on div "[PERSON_NAME] 5 [DATE] Professional staff and great experience. Highly recommen…" at bounding box center [950, 335] width 314 height 554
copy h4 "[PERSON_NAME]"
click at [698, 160] on div "Professional staff and great experience. Highly recommended for all ages. Me (6…" at bounding box center [706, 154] width 529 height 39
click at [1078, 81] on use "button" at bounding box center [1078, 82] width 12 height 12
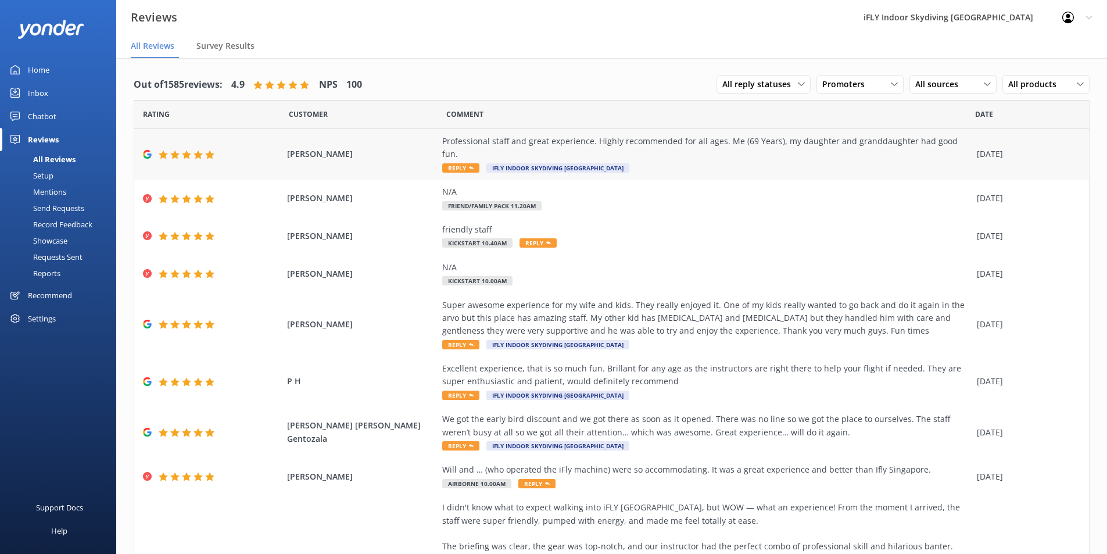
drag, startPoint x: 804, startPoint y: 149, endPoint x: 700, endPoint y: 151, distance: 103.5
click at [757, 150] on div "Professional staff and great experience. Highly recommended for all ages. Me (6…" at bounding box center [706, 154] width 529 height 39
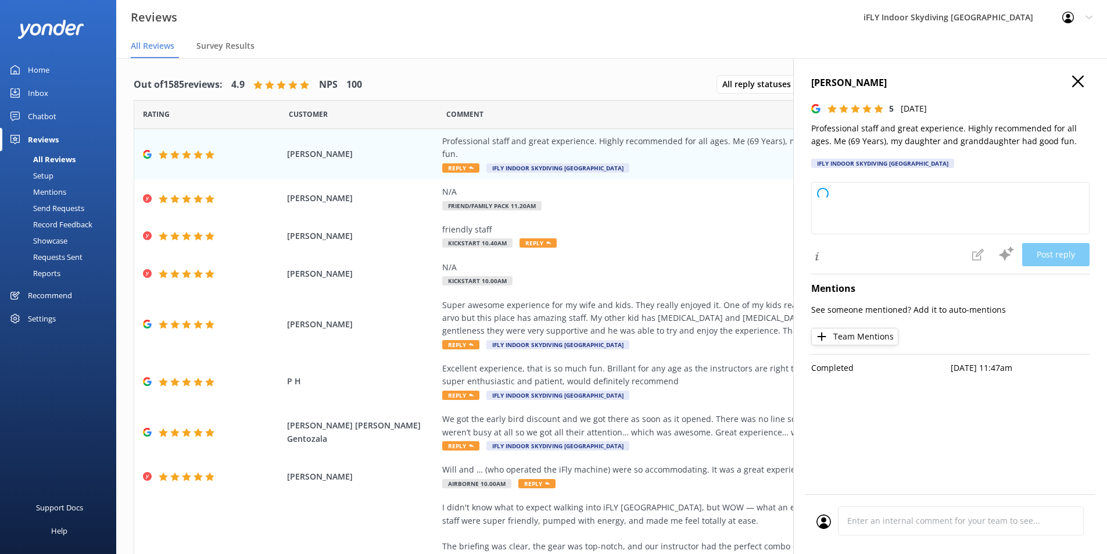
type textarea "Thank you so much for your wonderful review! We're delighted to hear that you a…"
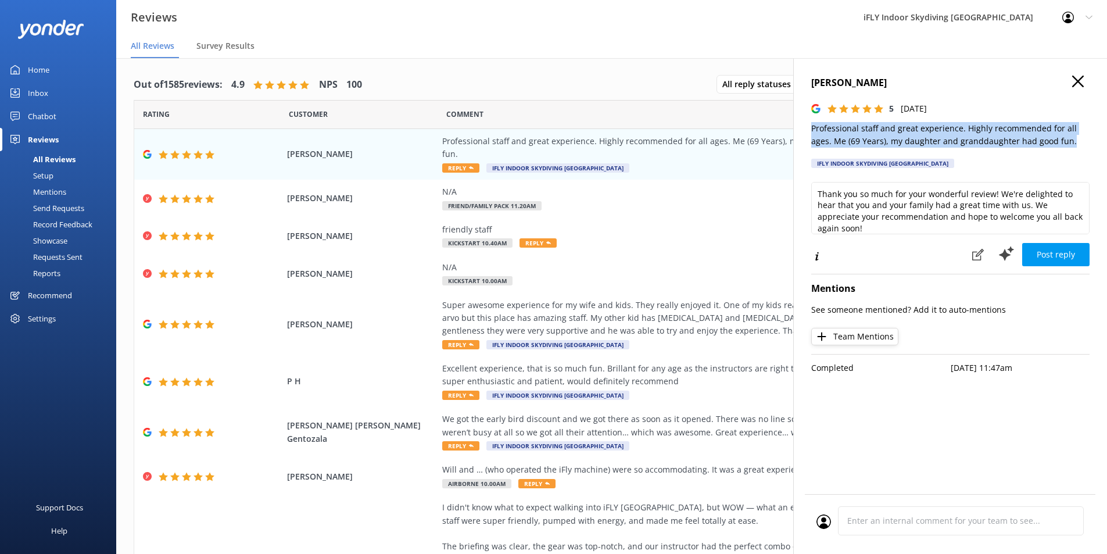
drag, startPoint x: 1084, startPoint y: 139, endPoint x: 806, endPoint y: 131, distance: 278.6
click at [806, 131] on div "[PERSON_NAME] 5 [DATE] Professional staff and great experience. Highly recommen…" at bounding box center [950, 335] width 314 height 554
copy p "Professional staff and great experience. Highly recommended for all ages. Me (6…"
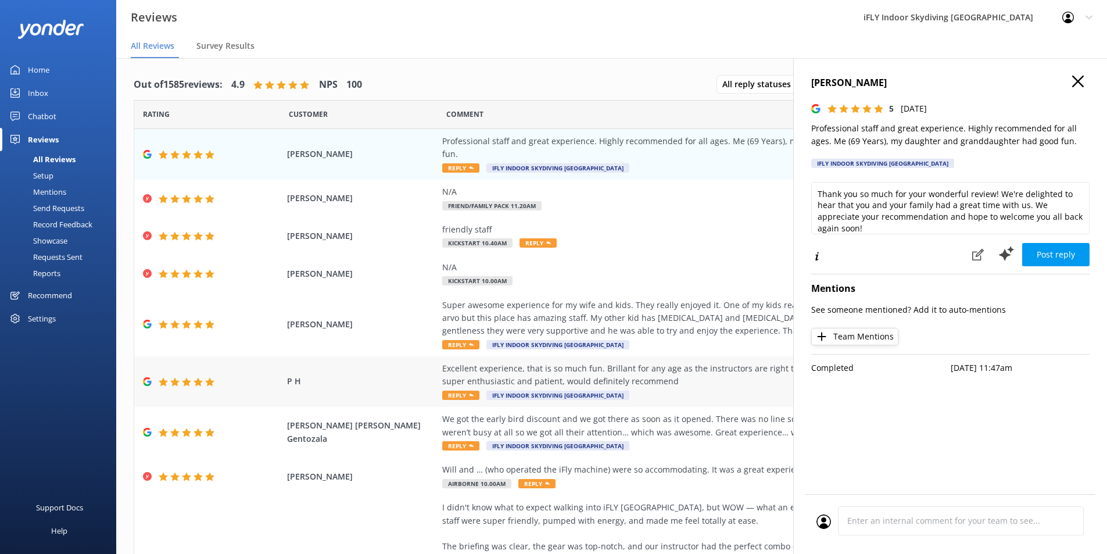
click at [703, 372] on div "Excellent experience, that is so much fun. Brillant for any age as the instruct…" at bounding box center [706, 375] width 529 height 26
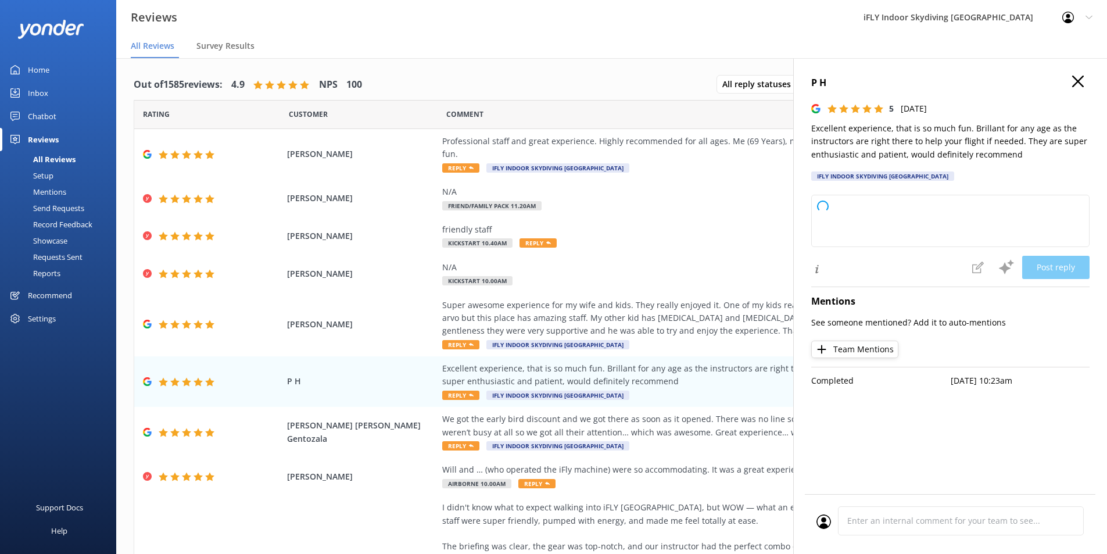
type textarea "Thank you so much for your wonderful review! We're thrilled you had such a fun …"
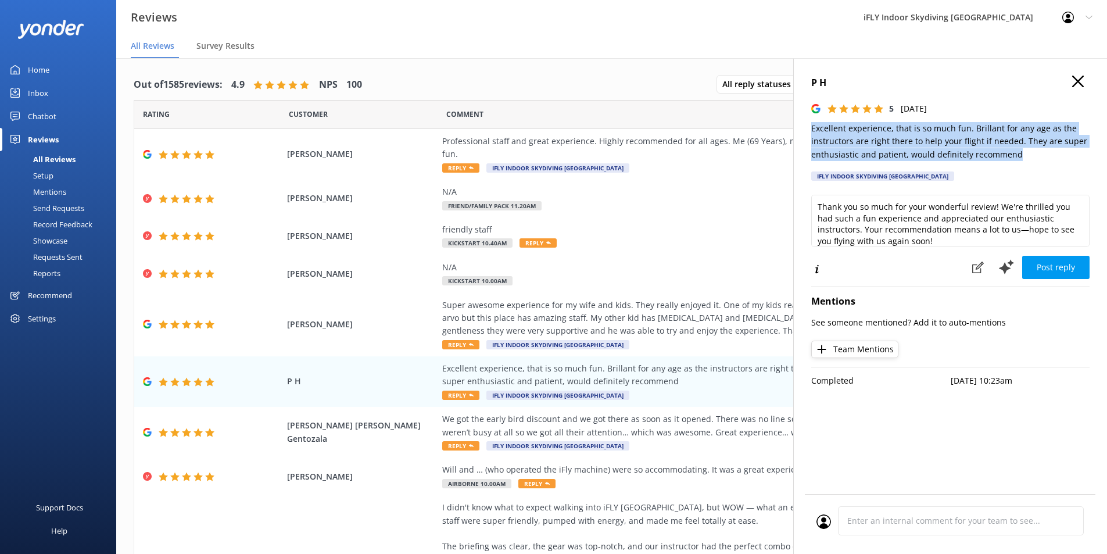
drag, startPoint x: 1035, startPoint y: 156, endPoint x: 806, endPoint y: 126, distance: 230.9
click at [806, 126] on div "P H 5 [DATE] Excellent experience, that is so much fun. Brillant for any age as…" at bounding box center [950, 335] width 314 height 554
copy p "Excellent experience, that is so much fun. Brillant for any age as the instruct…"
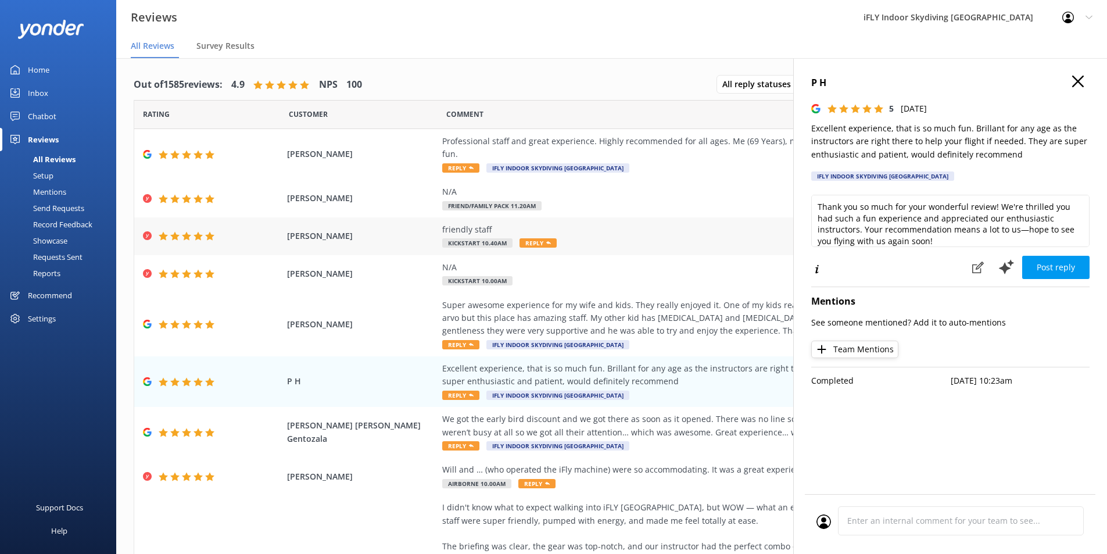
click at [335, 230] on span "[PERSON_NAME]" at bounding box center [362, 236] width 150 height 13
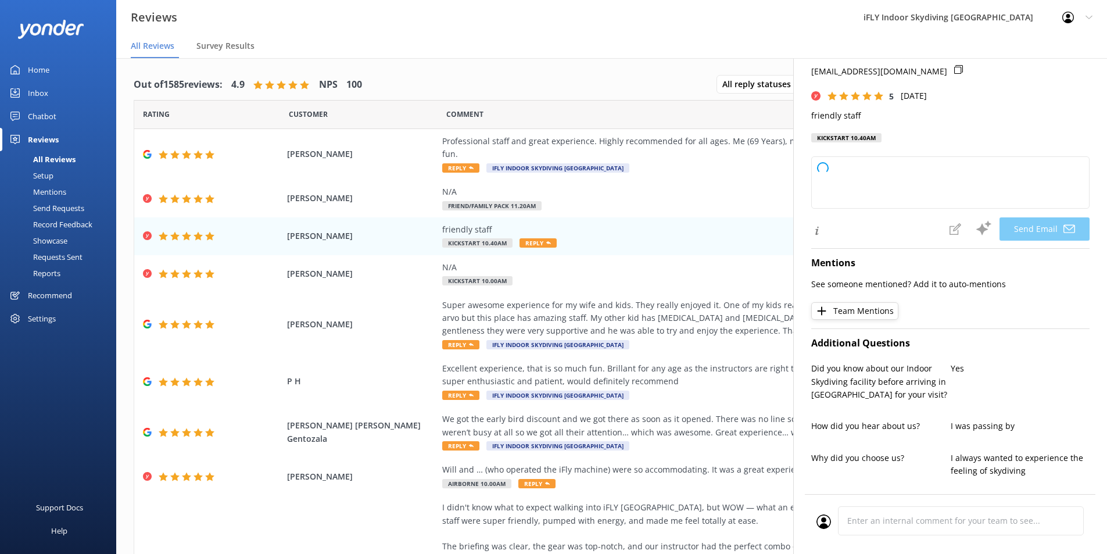
type textarea "Thank you so much, [PERSON_NAME]! We're glad you had a positive experience with…"
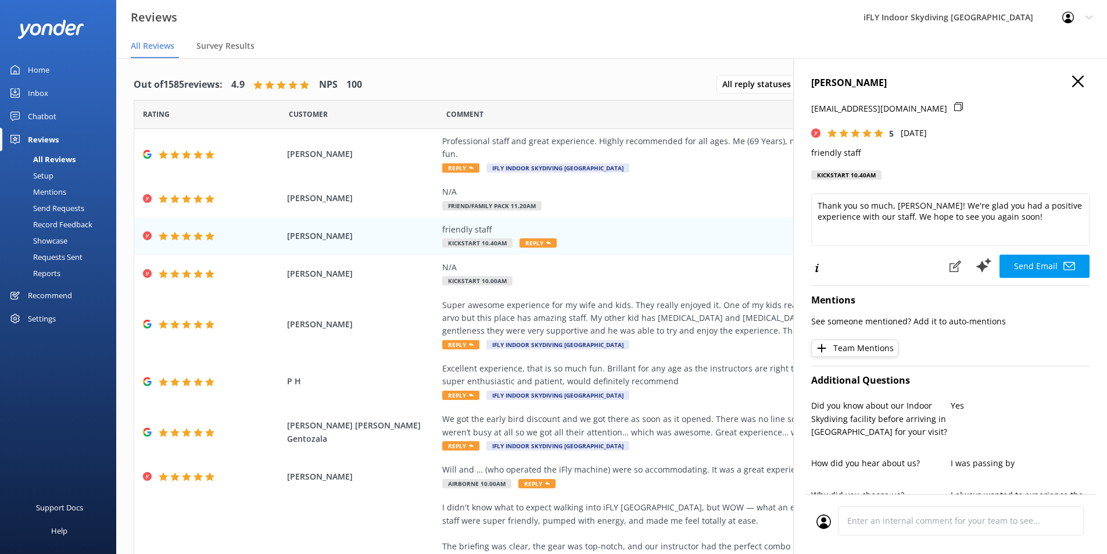
click at [1074, 80] on icon "button" at bounding box center [1078, 82] width 12 height 12
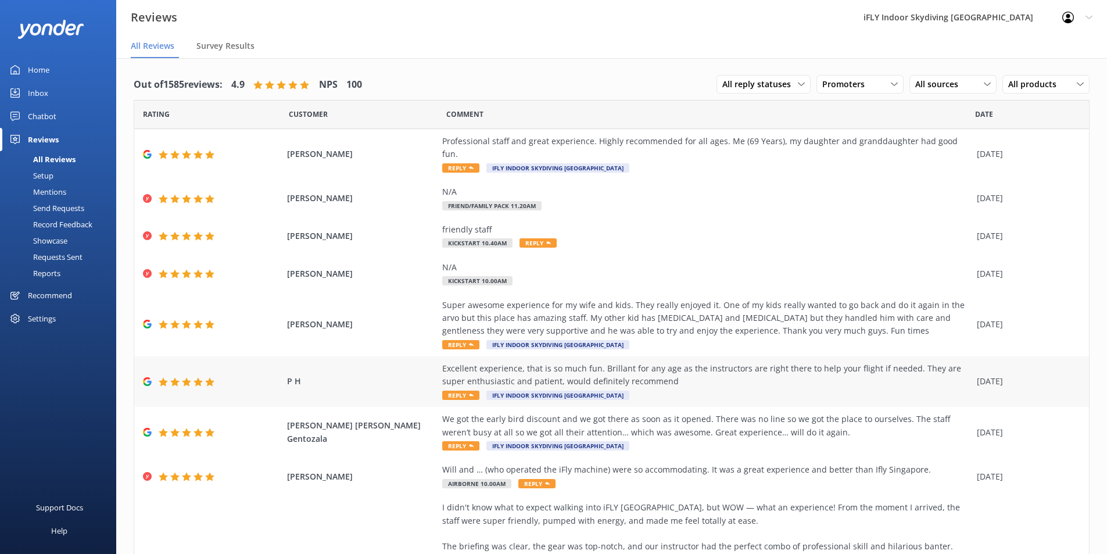
click at [289, 375] on span "P H" at bounding box center [362, 381] width 150 height 13
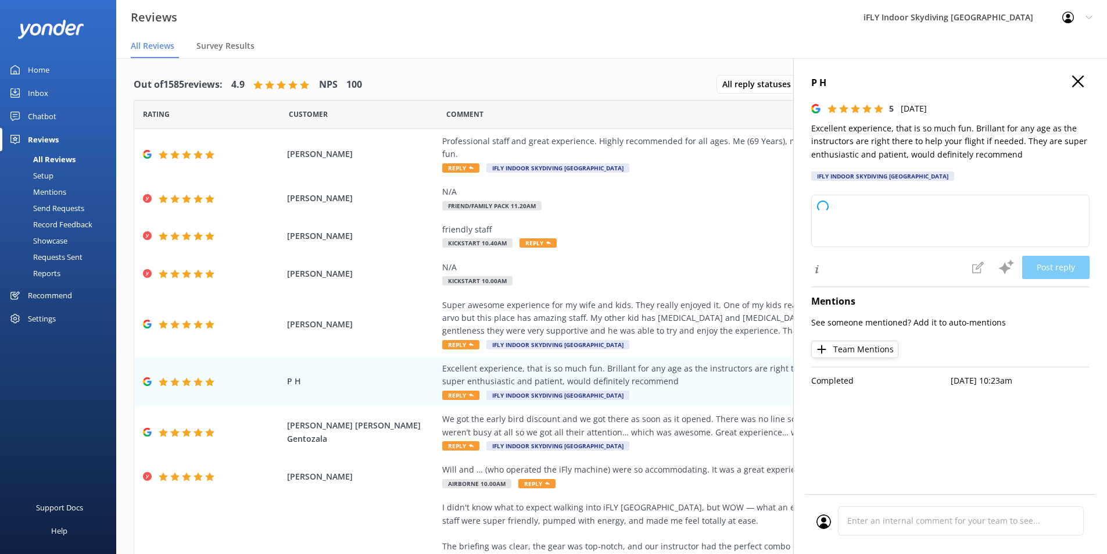
type textarea "Thank you so much for your wonderful review! We're thrilled to hear you had an …"
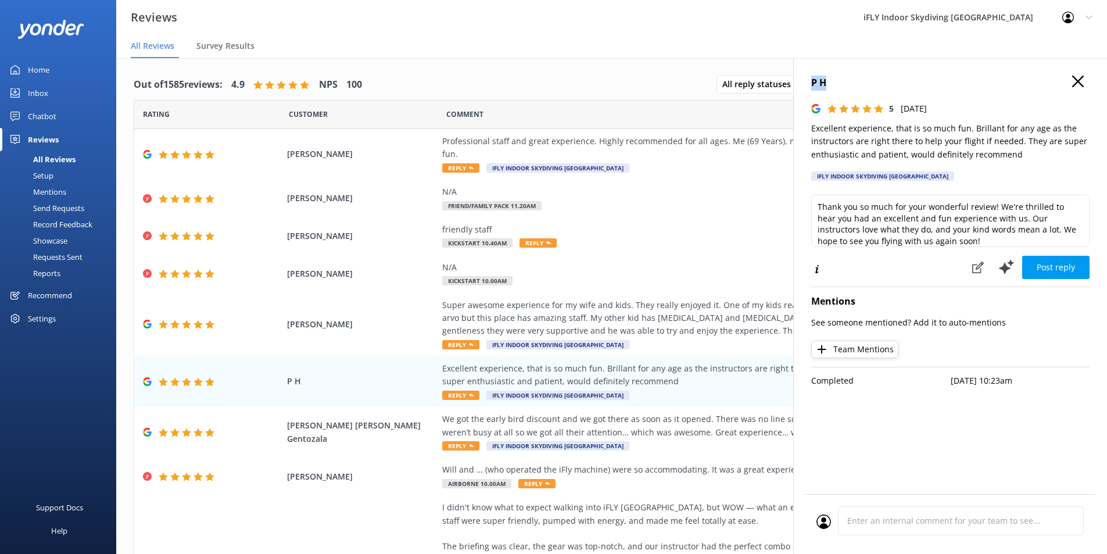
drag, startPoint x: 834, startPoint y: 83, endPoint x: 809, endPoint y: 84, distance: 24.5
click at [809, 84] on div "P H 5 [DATE] Excellent experience, that is so much fun. Brillant for any age as…" at bounding box center [950, 335] width 314 height 554
copy h4 "P H"
click at [678, 146] on div "Professional staff and great experience. Highly recommended for all ages. Me (6…" at bounding box center [706, 148] width 529 height 26
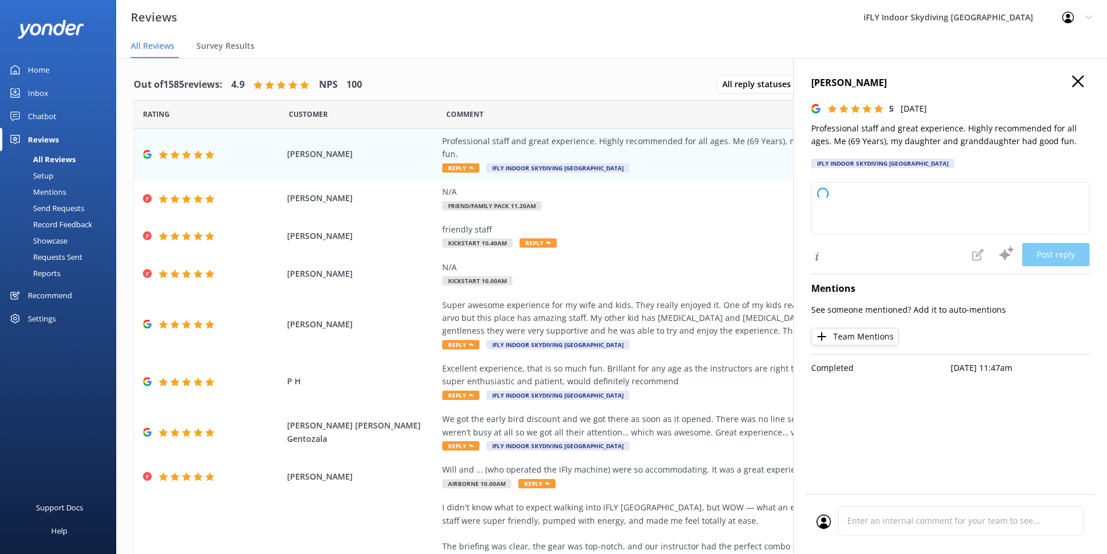
type textarea "Thank you so much for your wonderful review! We’re delighted to hear that you a…"
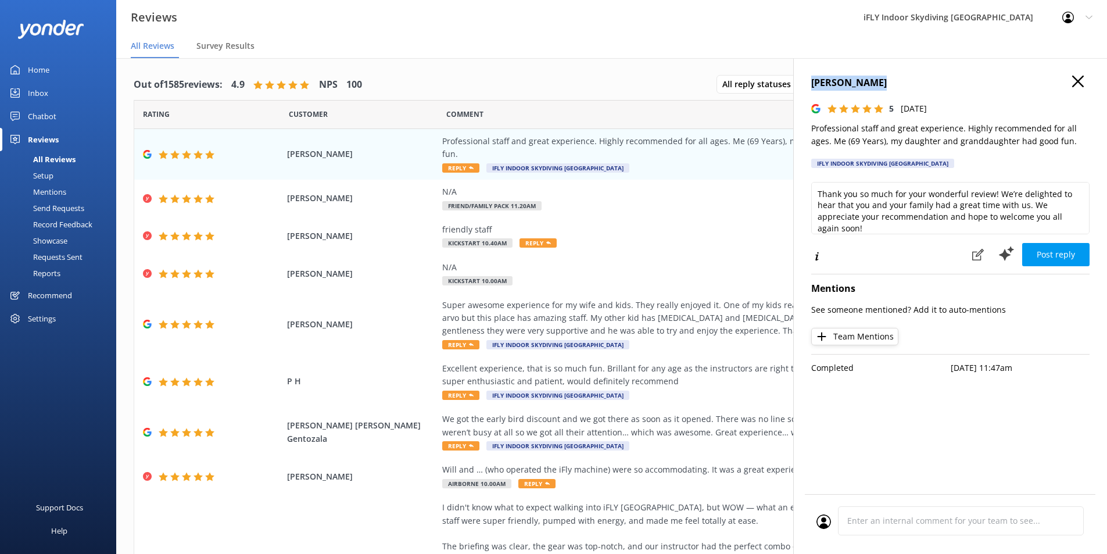
drag, startPoint x: 878, startPoint y: 83, endPoint x: 809, endPoint y: 80, distance: 69.2
click at [809, 80] on div "[PERSON_NAME] 5 [DATE] Professional staff and great experience. Highly recommen…" at bounding box center [950, 335] width 314 height 554
copy h4 "[PERSON_NAME]"
